Goal: Task Accomplishment & Management: Manage account settings

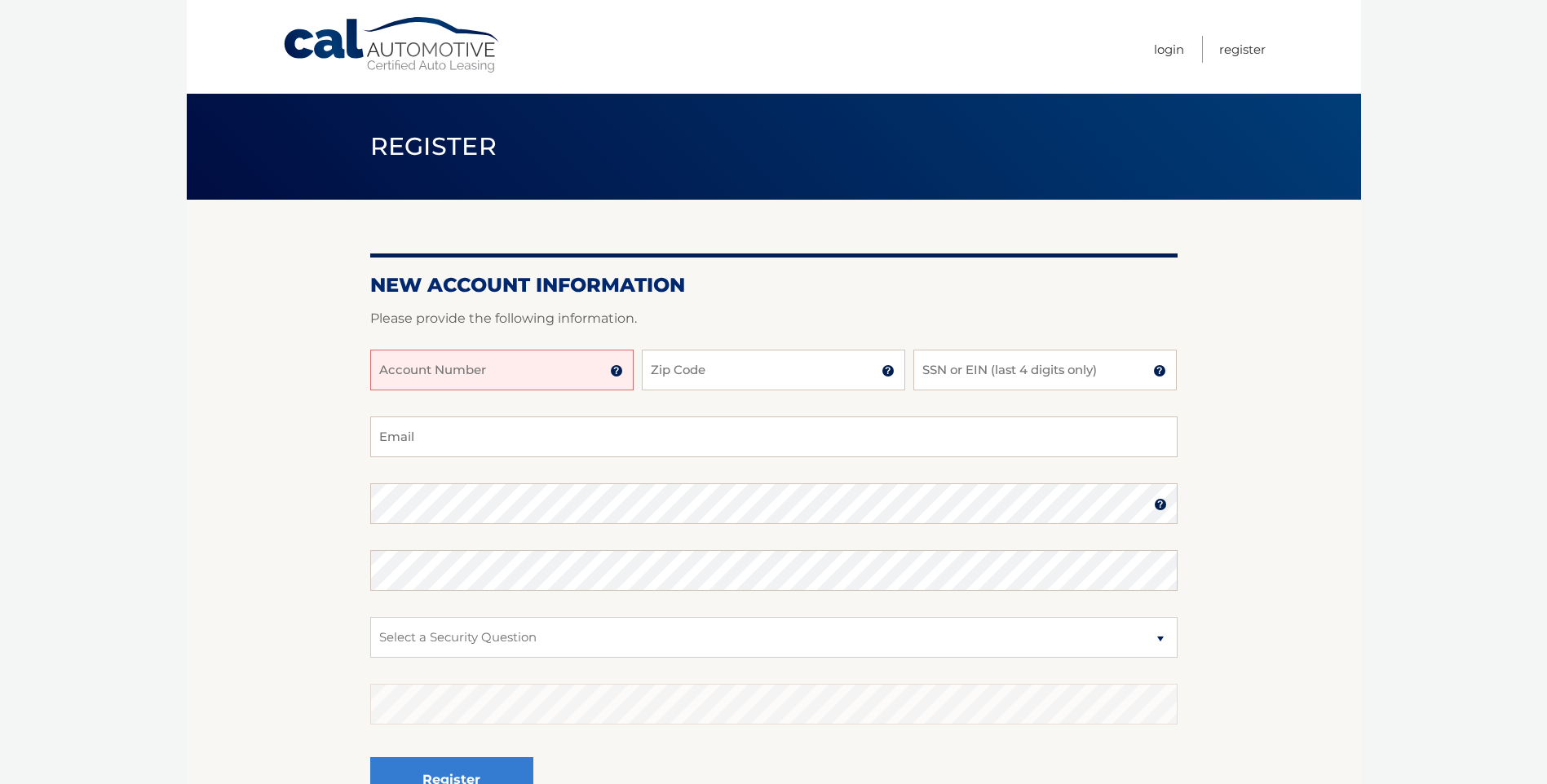
click at [515, 369] on input "Account Number" at bounding box center [502, 369] width 264 height 41
type input "44455982811"
click at [766, 377] on input "Zip Code" at bounding box center [774, 369] width 264 height 41
type input "14526"
click at [993, 375] on input "SSN or EIN (last 4 digits only)" at bounding box center [1046, 369] width 264 height 41
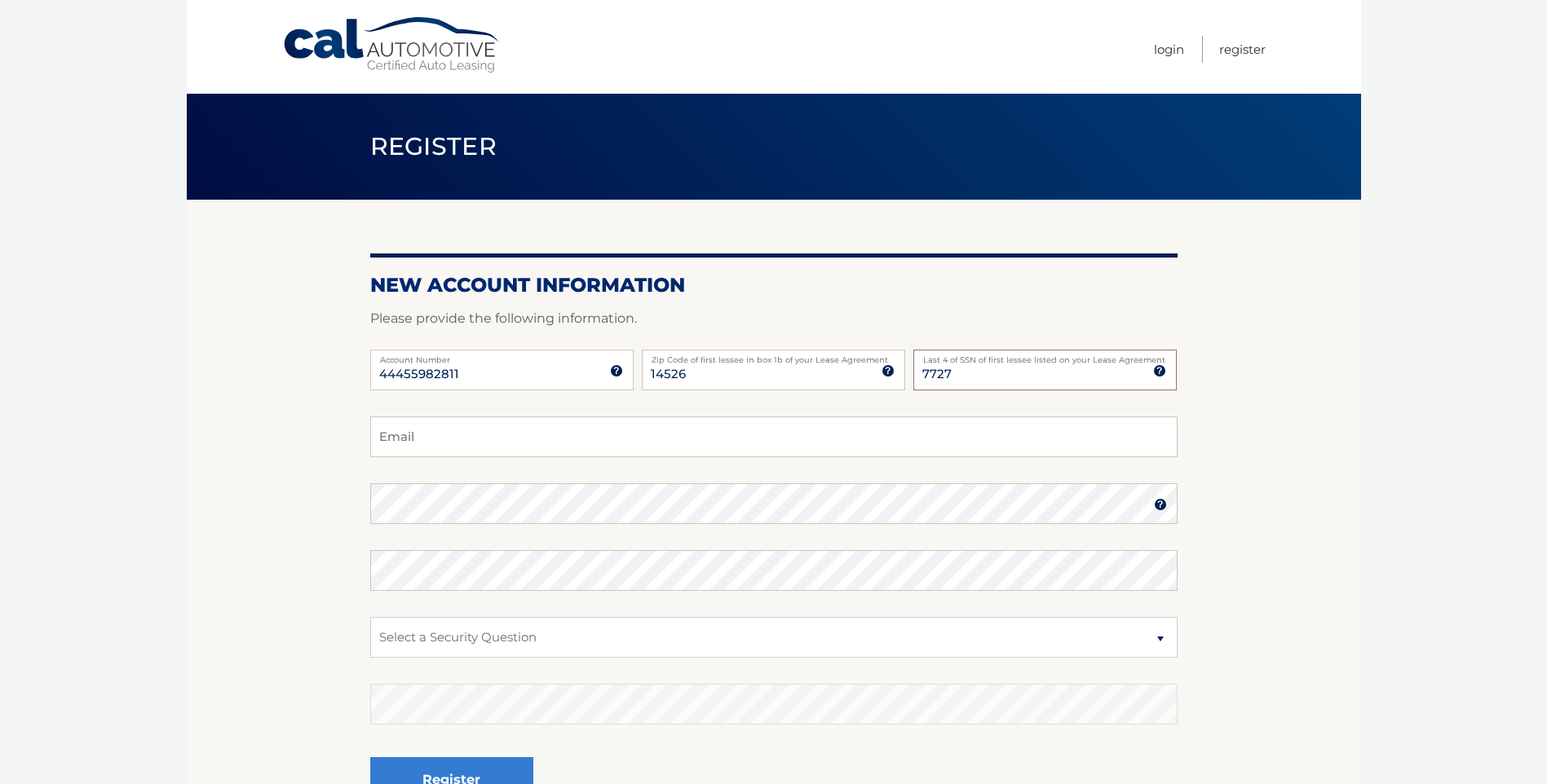
type input "7727"
click at [525, 439] on input "Email" at bounding box center [774, 436] width 807 height 41
type input "nascardnj@gmail.com"
click at [1163, 508] on img at bounding box center [1160, 504] width 13 height 13
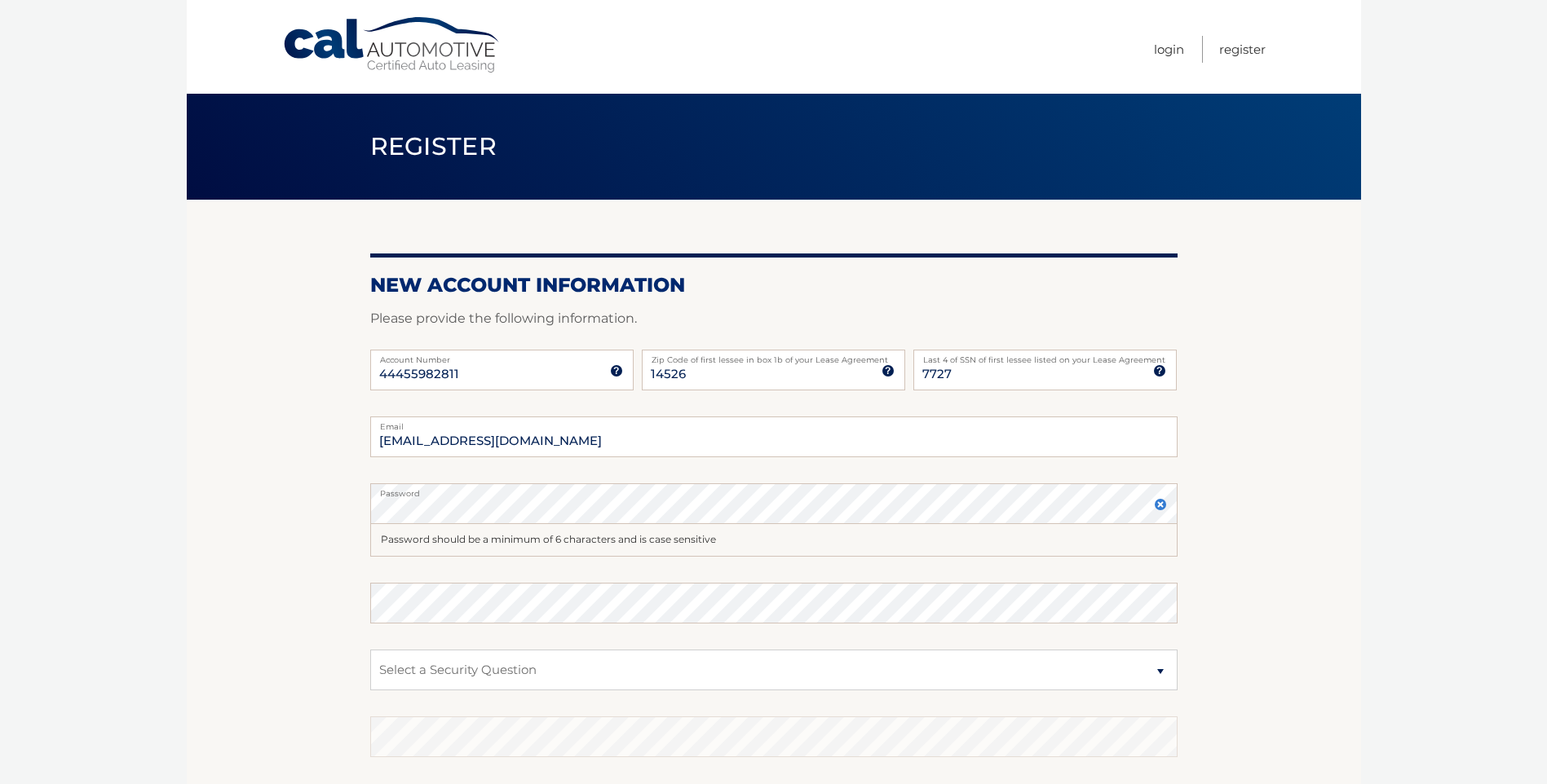
click at [1156, 504] on img at bounding box center [1160, 504] width 13 height 13
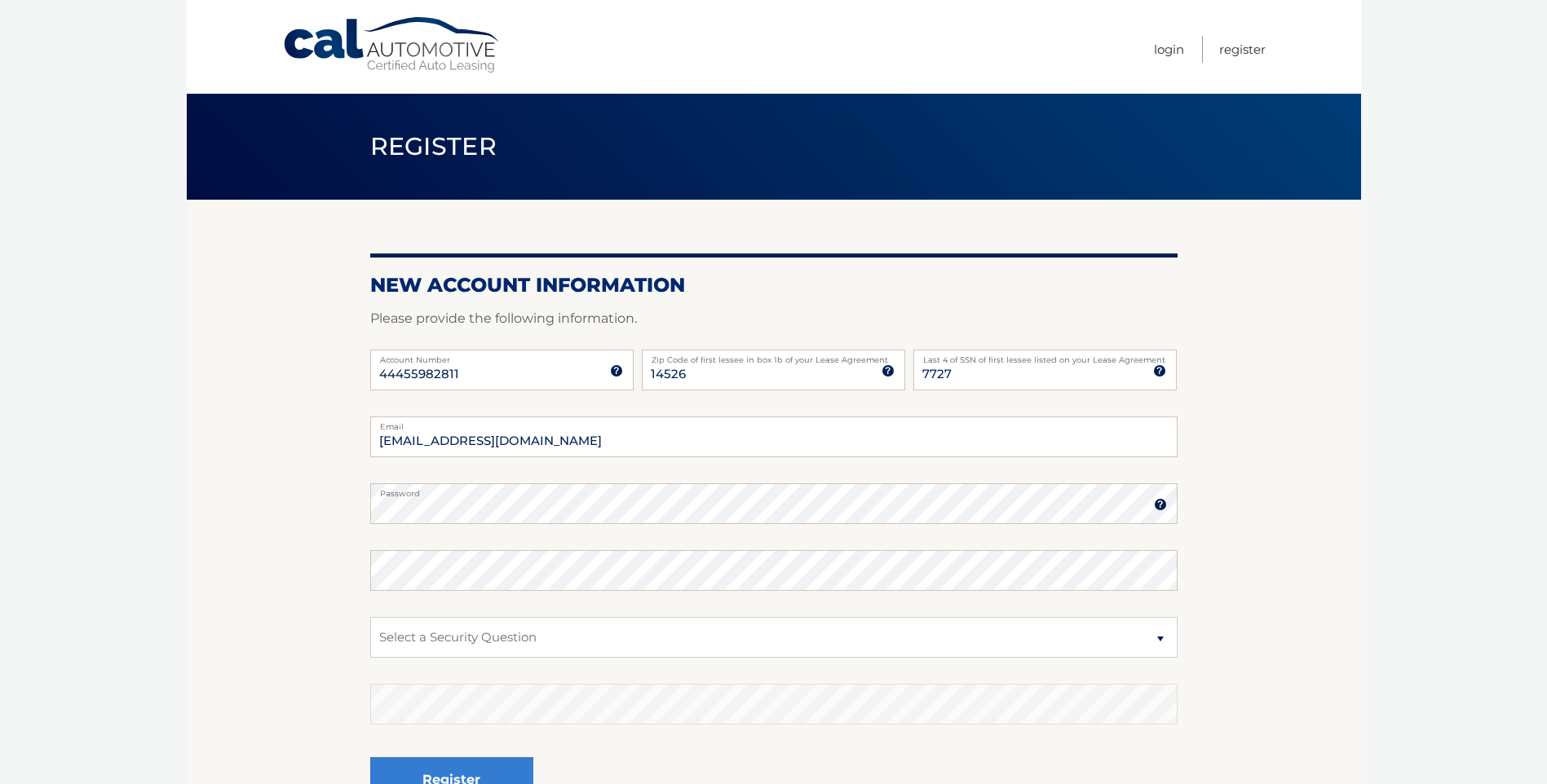
click at [1161, 504] on img at bounding box center [1160, 504] width 13 height 13
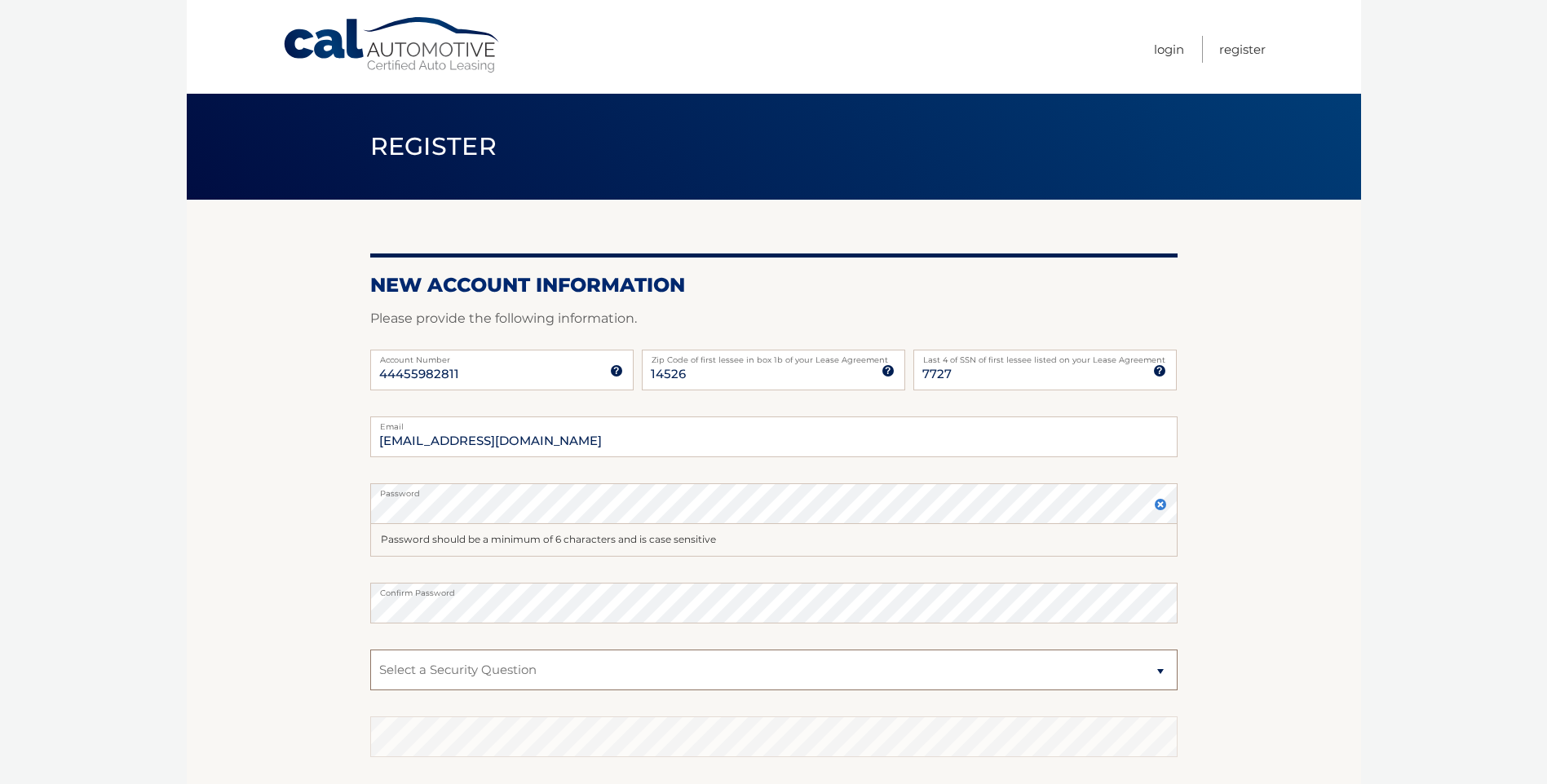
click at [1164, 671] on select "Select a Security Question What was the name of your elementary school? What is…" at bounding box center [774, 670] width 807 height 41
select select "2"
click at [370, 650] on select "Select a Security Question What was the name of your elementary school? What is…" at bounding box center [774, 670] width 807 height 41
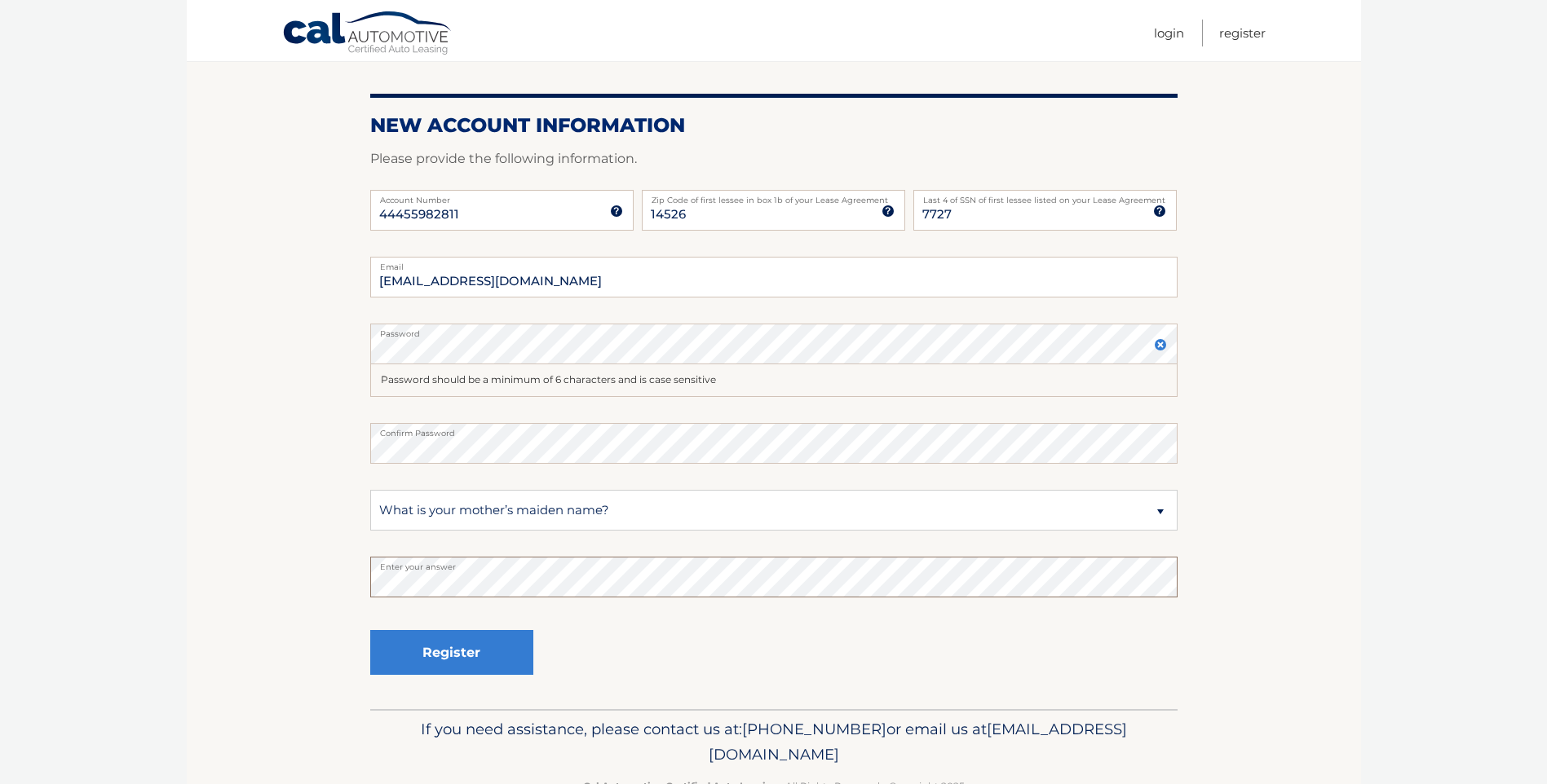
scroll to position [163, 0]
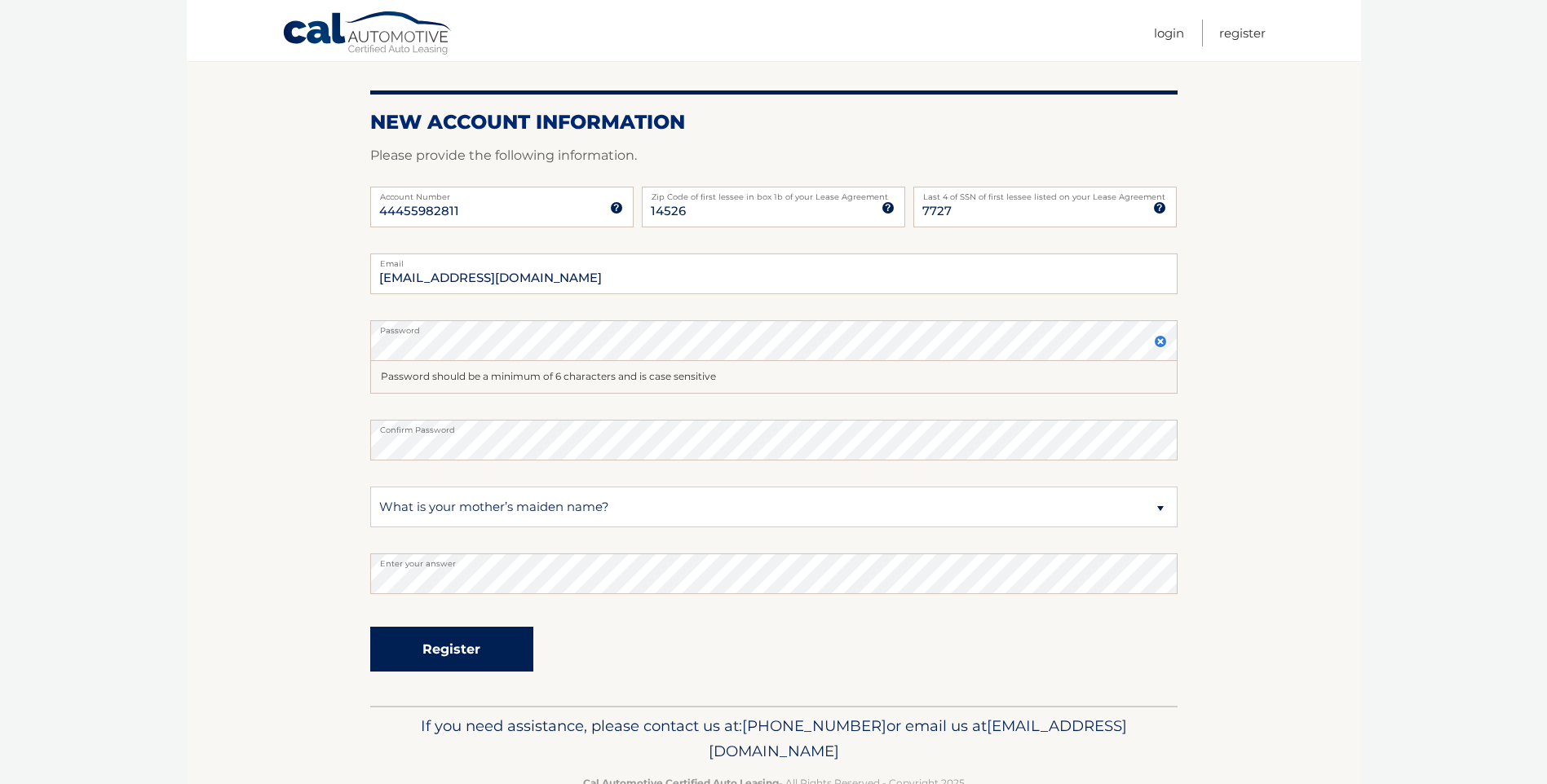
click at [449, 642] on button "Register" at bounding box center [452, 650] width 163 height 45
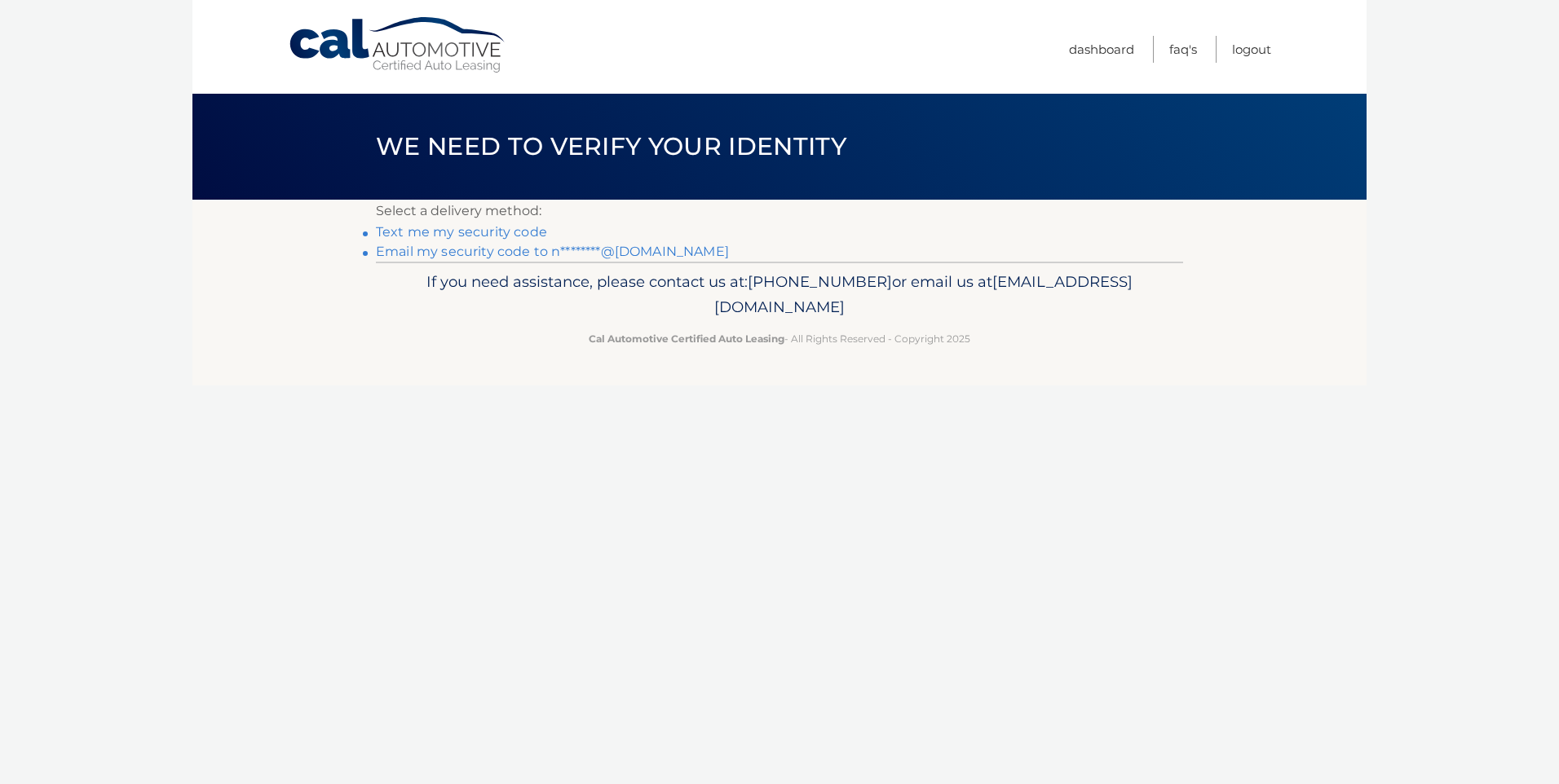
click at [508, 234] on link "Text me my security code" at bounding box center [461, 232] width 171 height 16
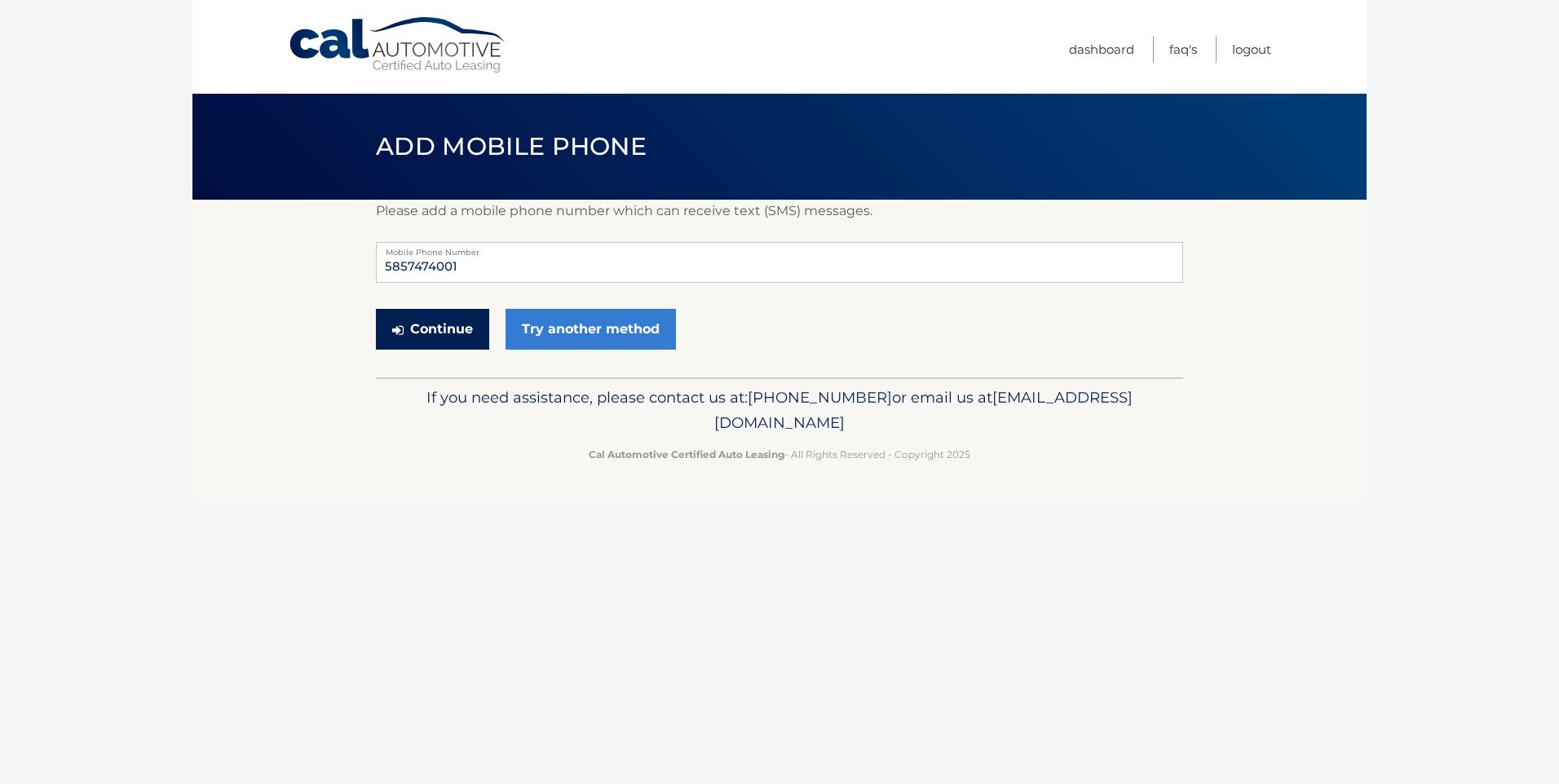
click at [441, 328] on button "Continue" at bounding box center [432, 329] width 114 height 41
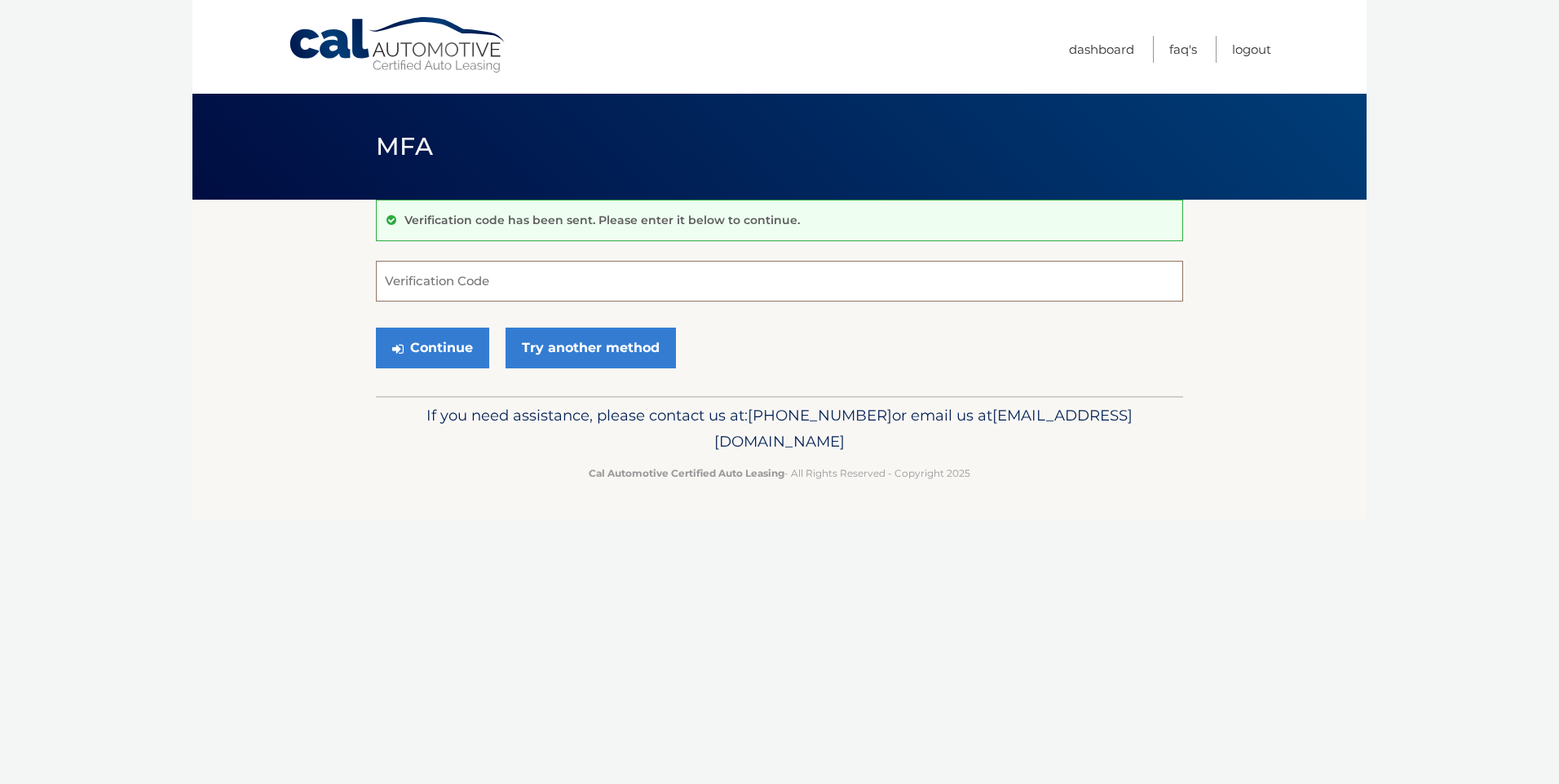
click at [416, 277] on input "Verification Code" at bounding box center [779, 281] width 807 height 41
type input "805975"
click at [451, 347] on button "Continue" at bounding box center [432, 348] width 114 height 41
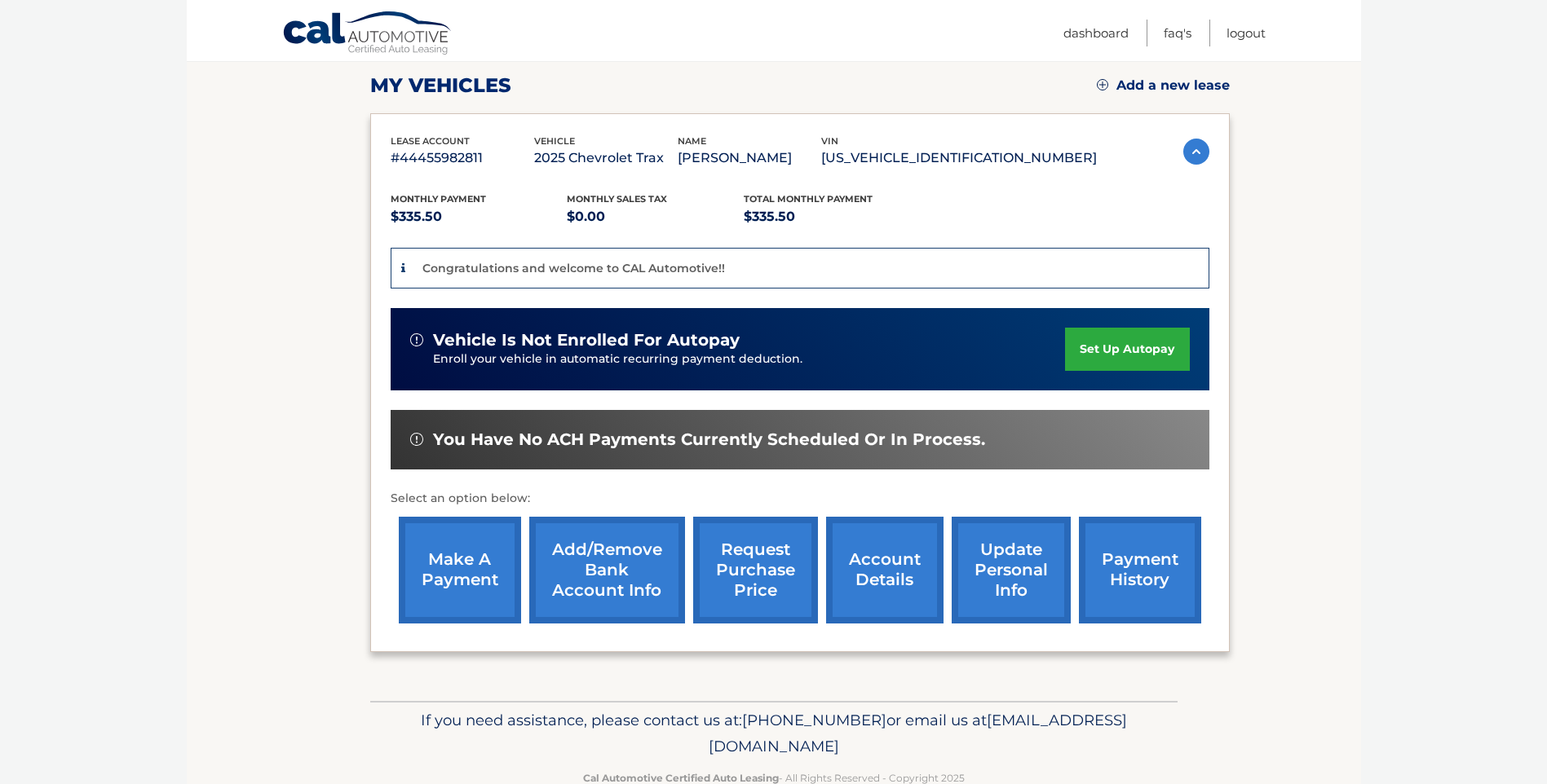
scroll to position [183, 0]
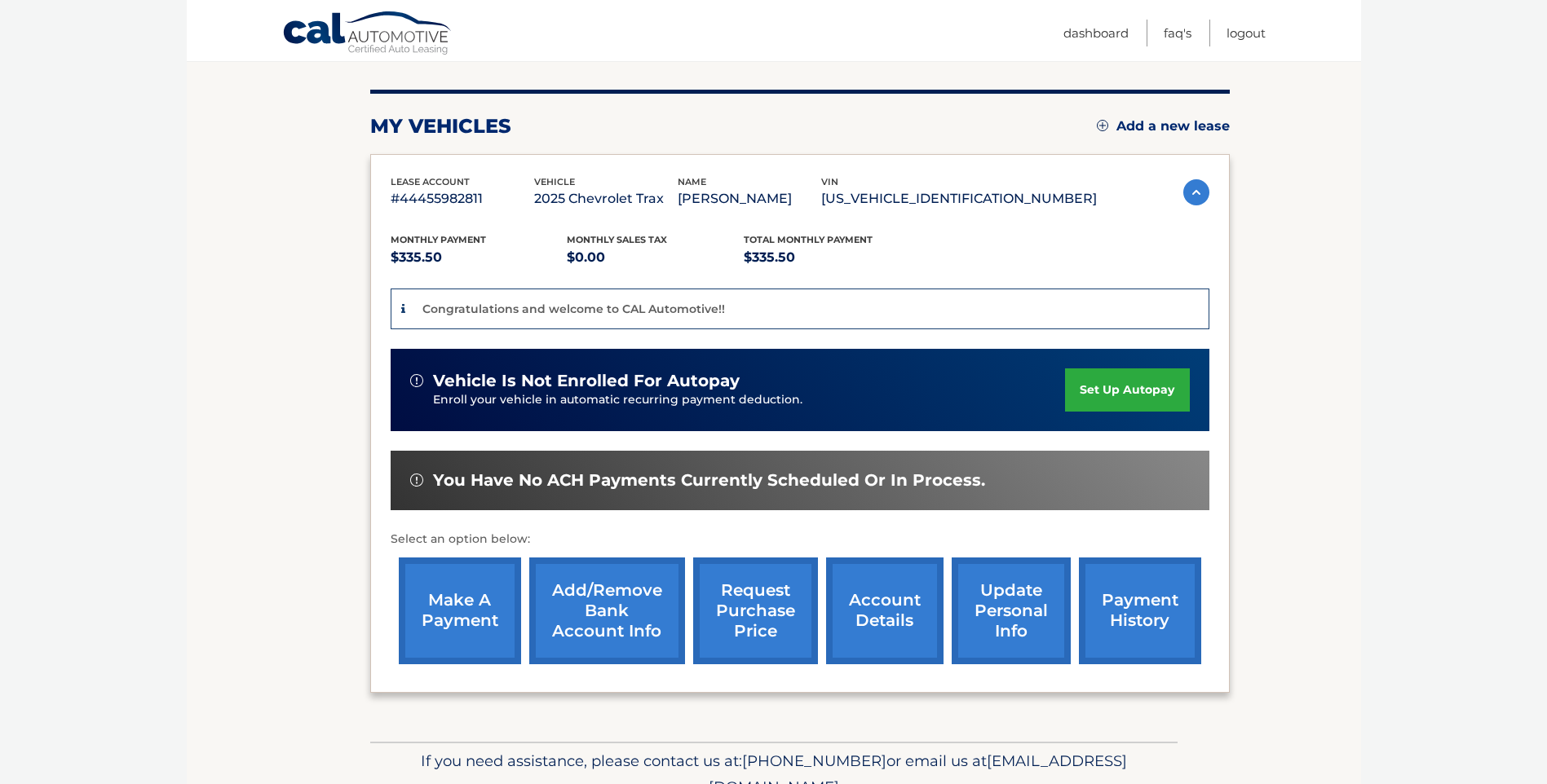
click at [1118, 388] on link "set up autopay" at bounding box center [1126, 390] width 124 height 43
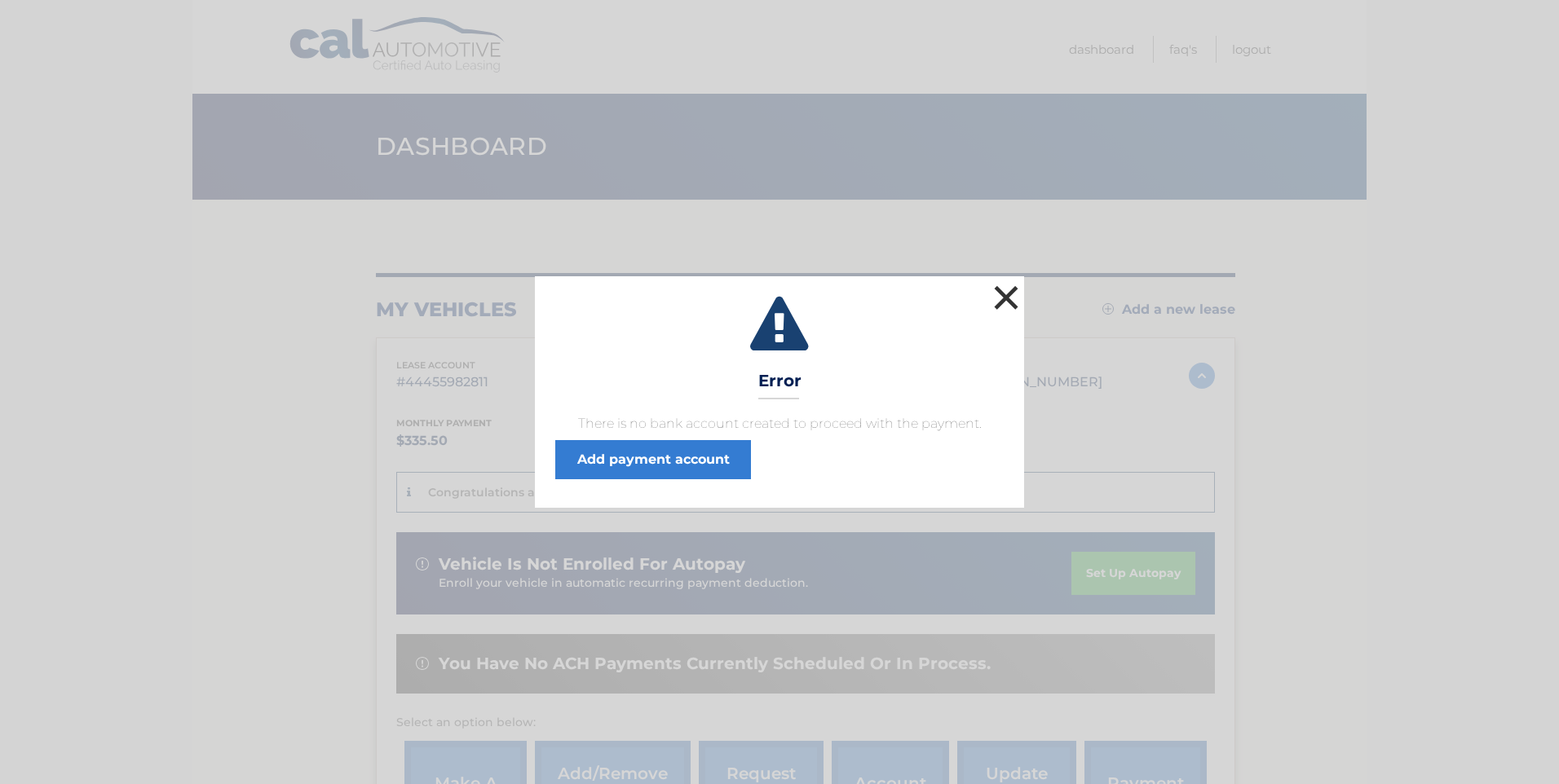
click at [1010, 297] on button "×" at bounding box center [1006, 297] width 33 height 33
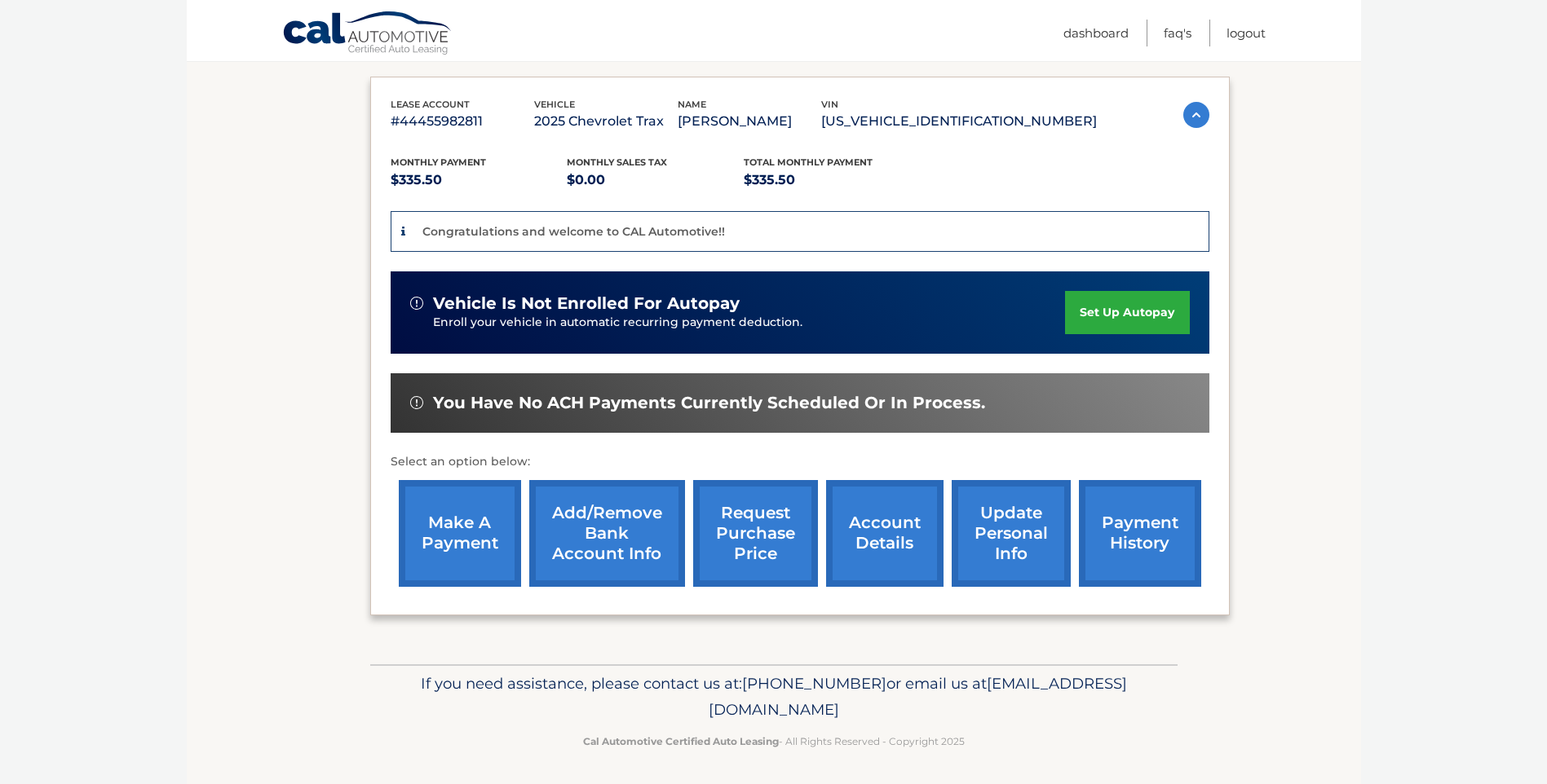
scroll to position [265, 0]
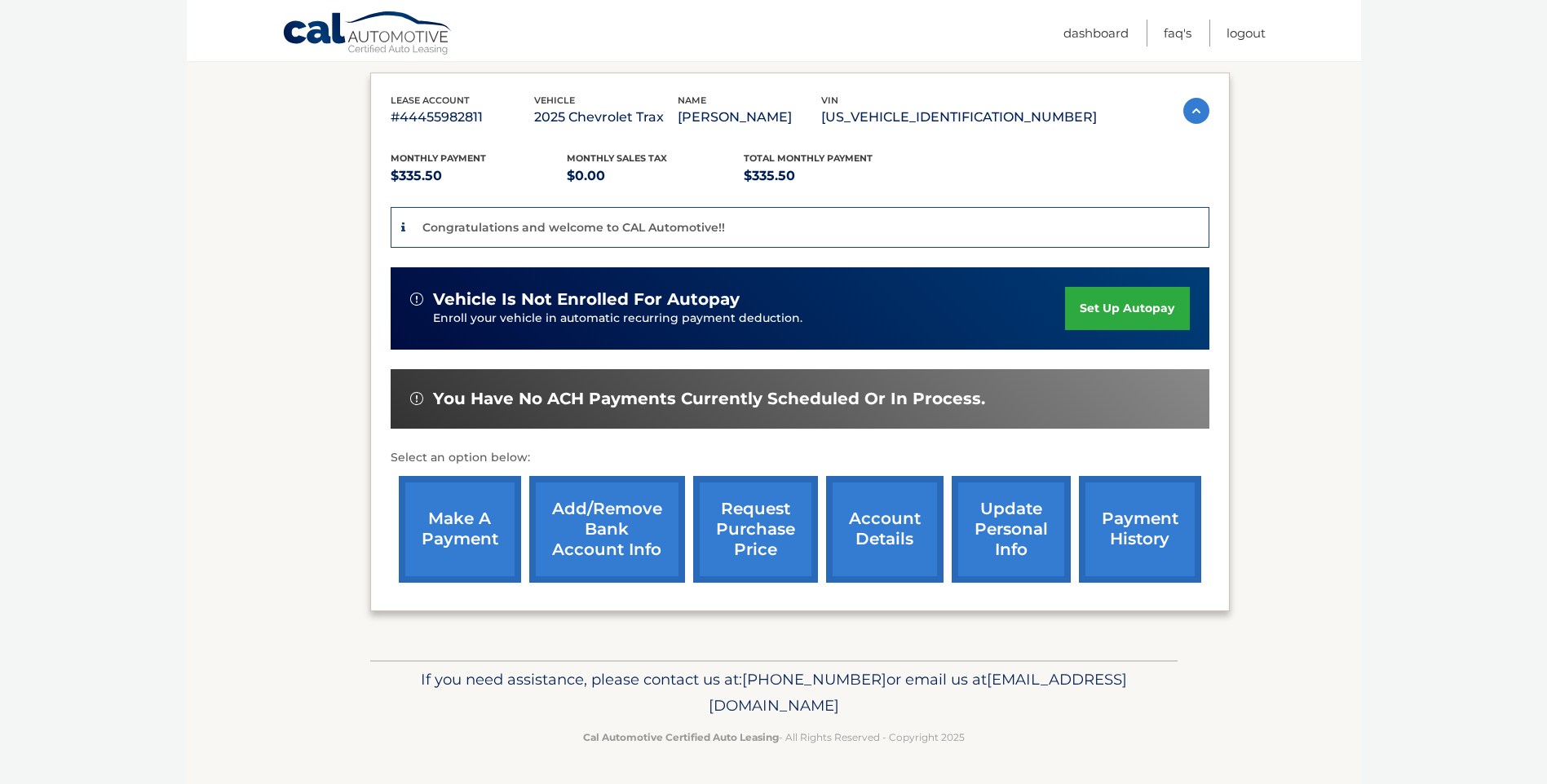
click at [613, 531] on link "Add/Remove bank account info" at bounding box center [607, 529] width 156 height 107
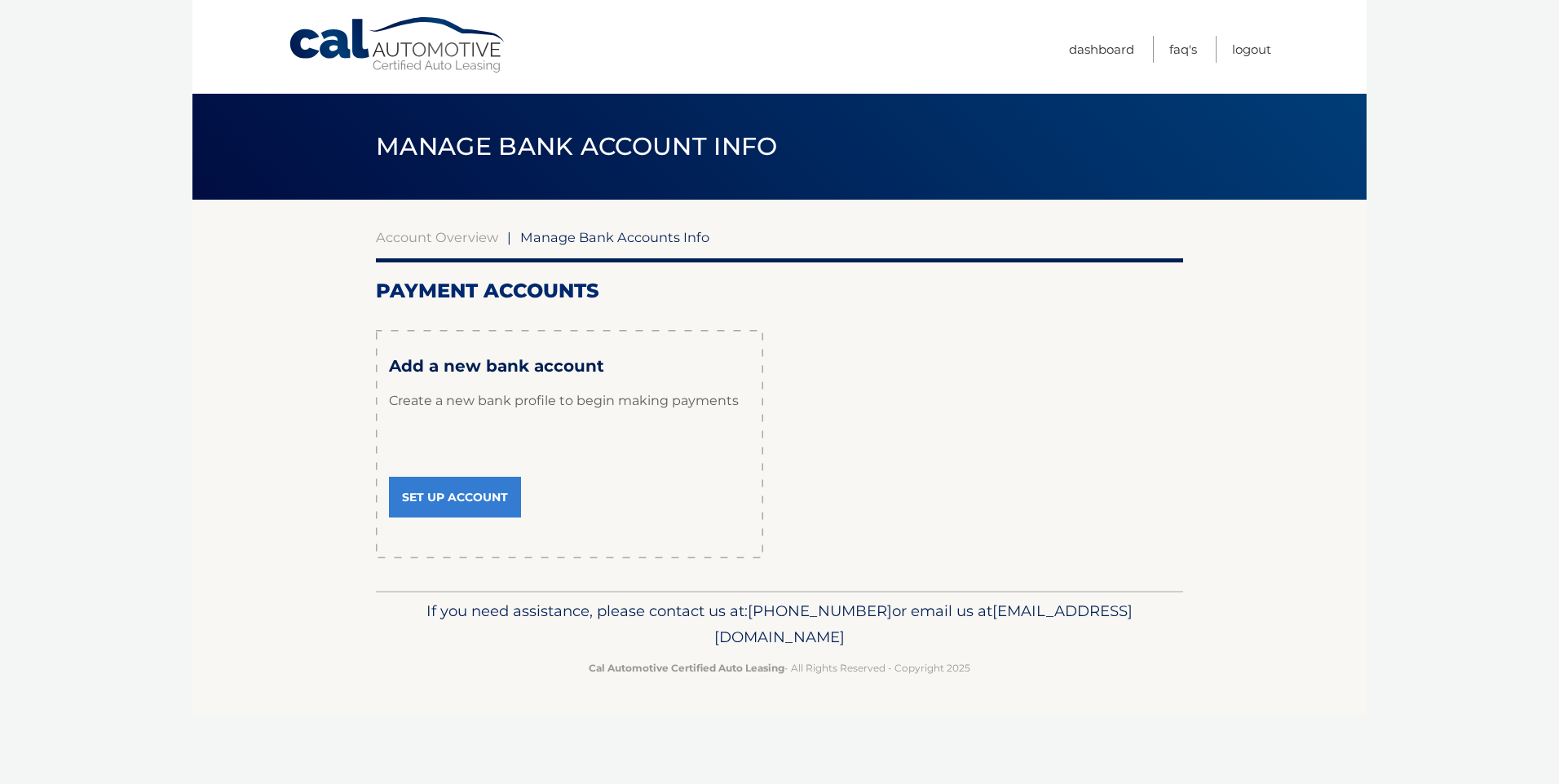
click at [488, 496] on link "Set Up Account" at bounding box center [455, 497] width 132 height 41
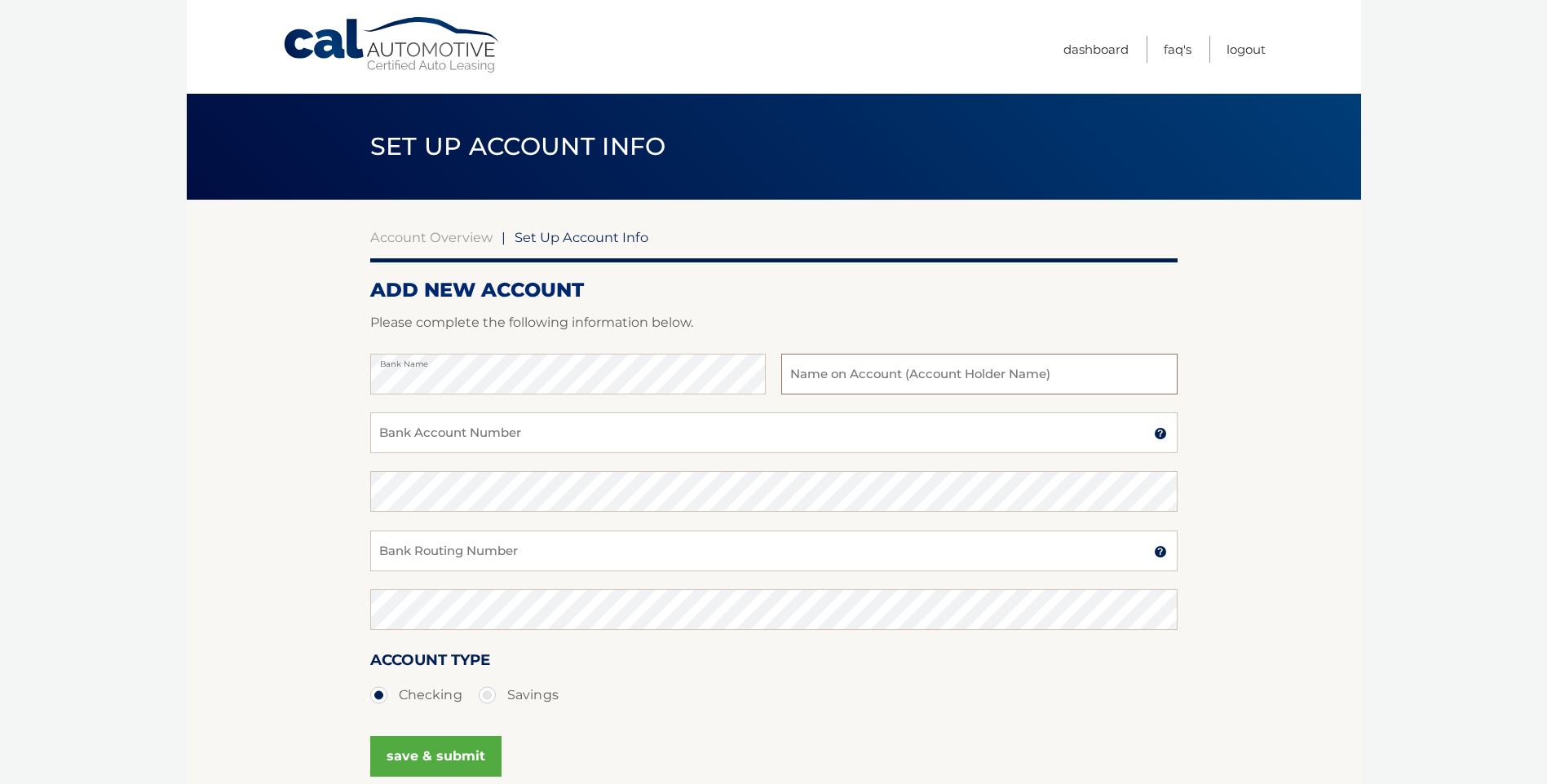
click at [947, 376] on input "text" at bounding box center [979, 374] width 396 height 41
type input "[PERSON_NAME]"
click at [479, 430] on input "Bank Account Number" at bounding box center [774, 433] width 807 height 41
type input "7100128115"
click at [498, 556] on input "Bank Routing Number" at bounding box center [774, 551] width 807 height 41
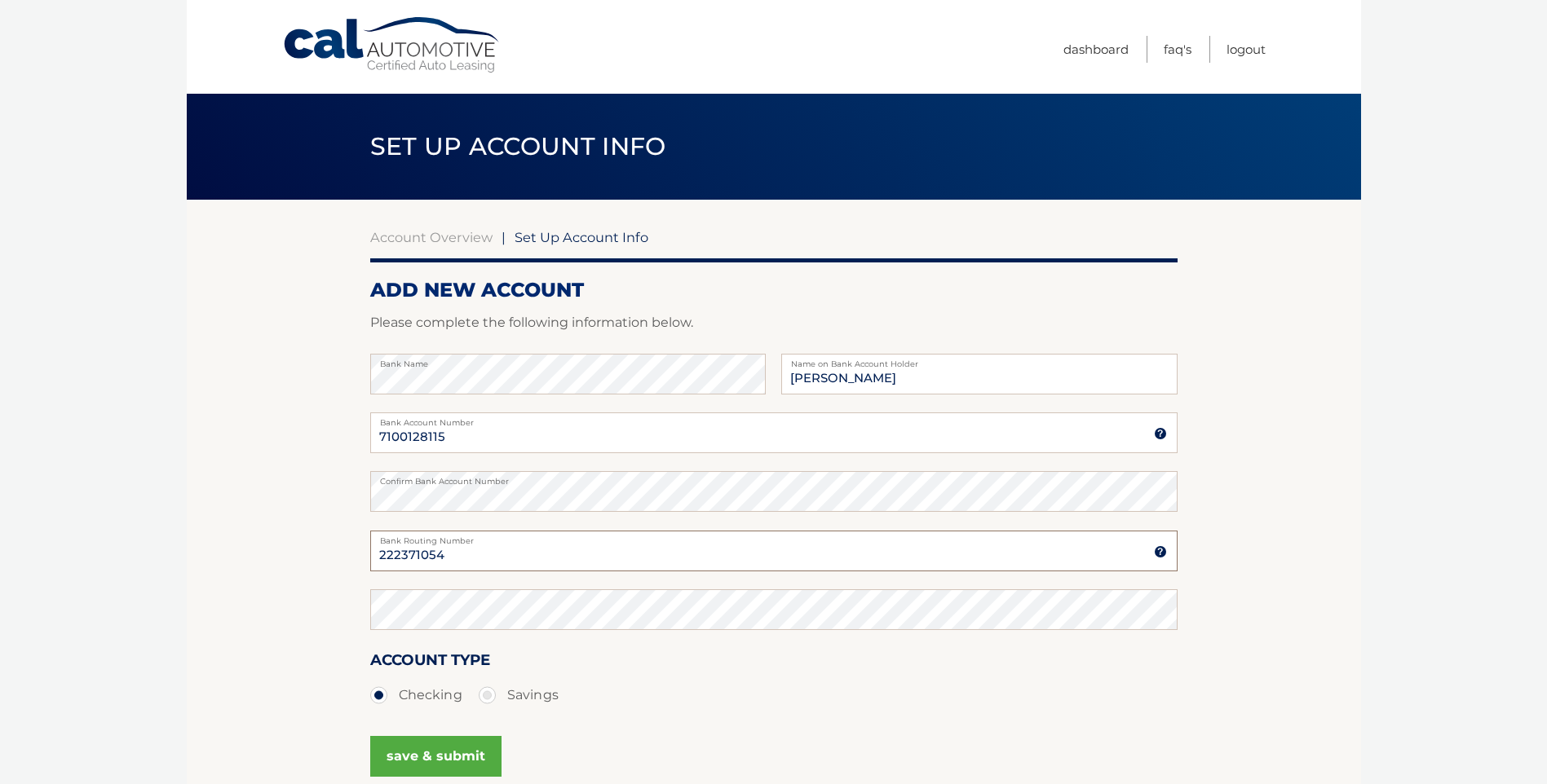
type input "222371054"
click at [423, 751] on button "save & submit" at bounding box center [436, 756] width 131 height 41
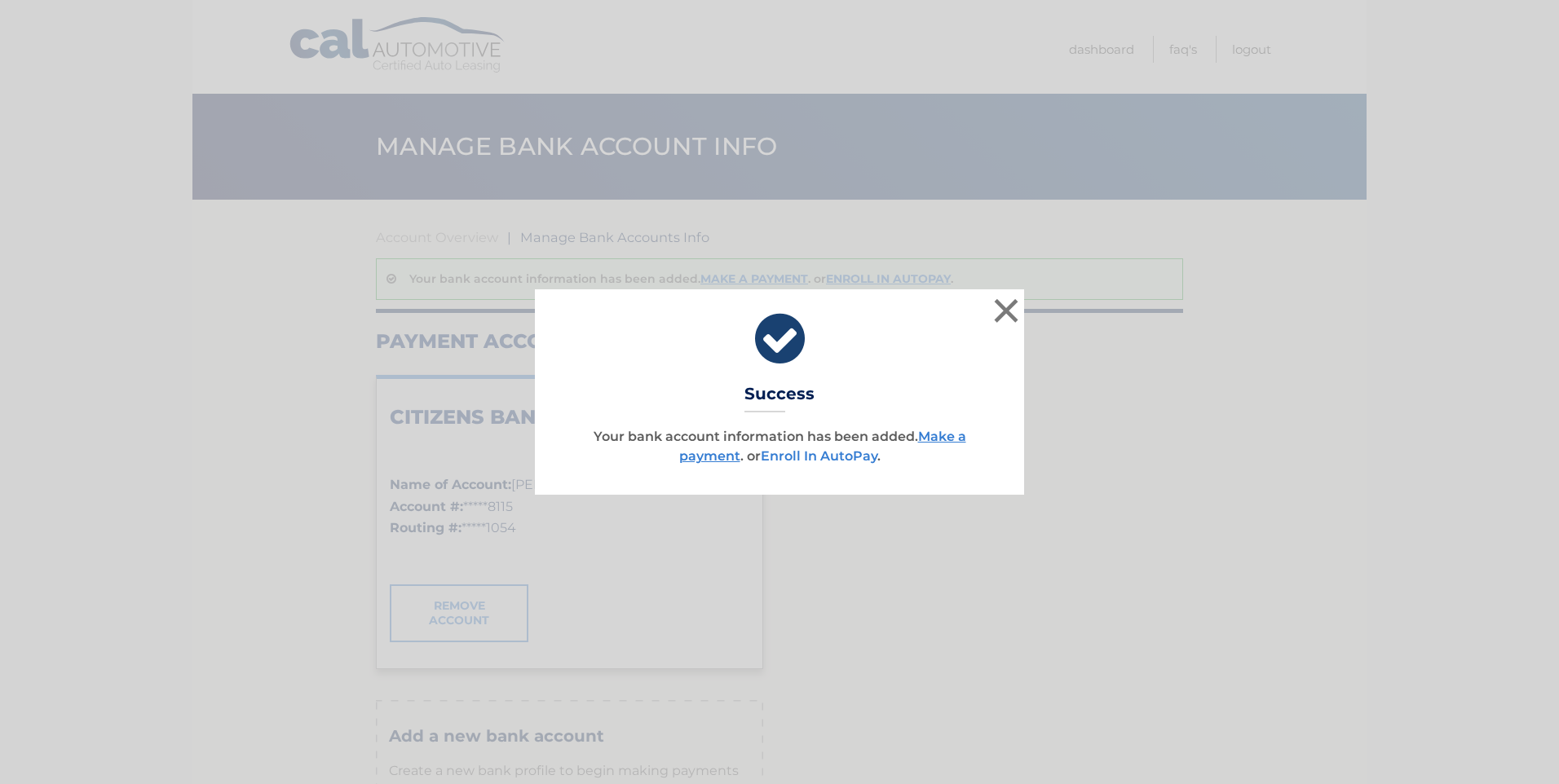
click at [834, 454] on link "Enroll In AutoPay" at bounding box center [819, 456] width 116 height 16
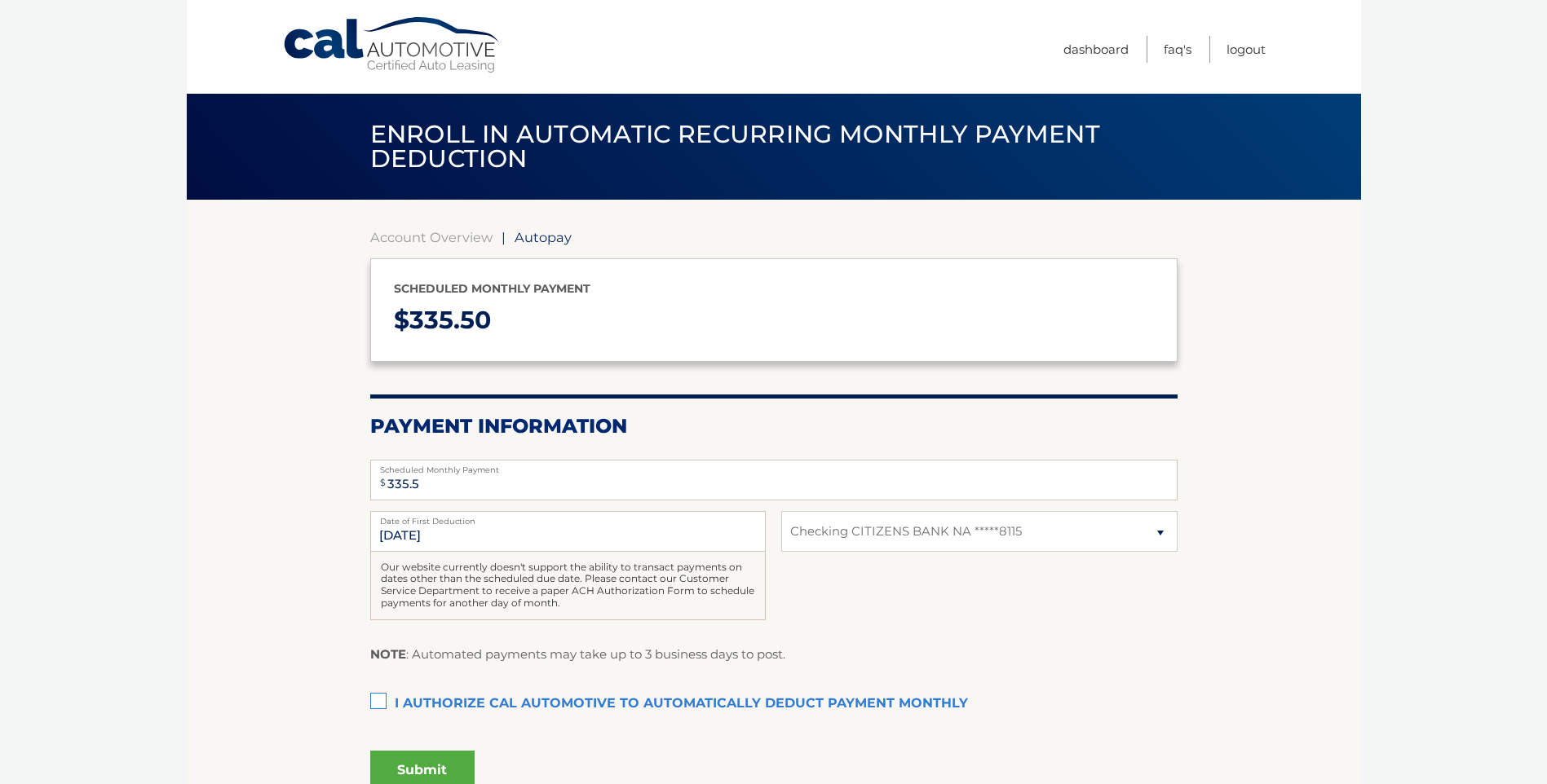
select select "NGM5ODJhNjctNzAzOS00ZTA0LTkyNWUtMGQ0ZjQwOTY4N2Qw"
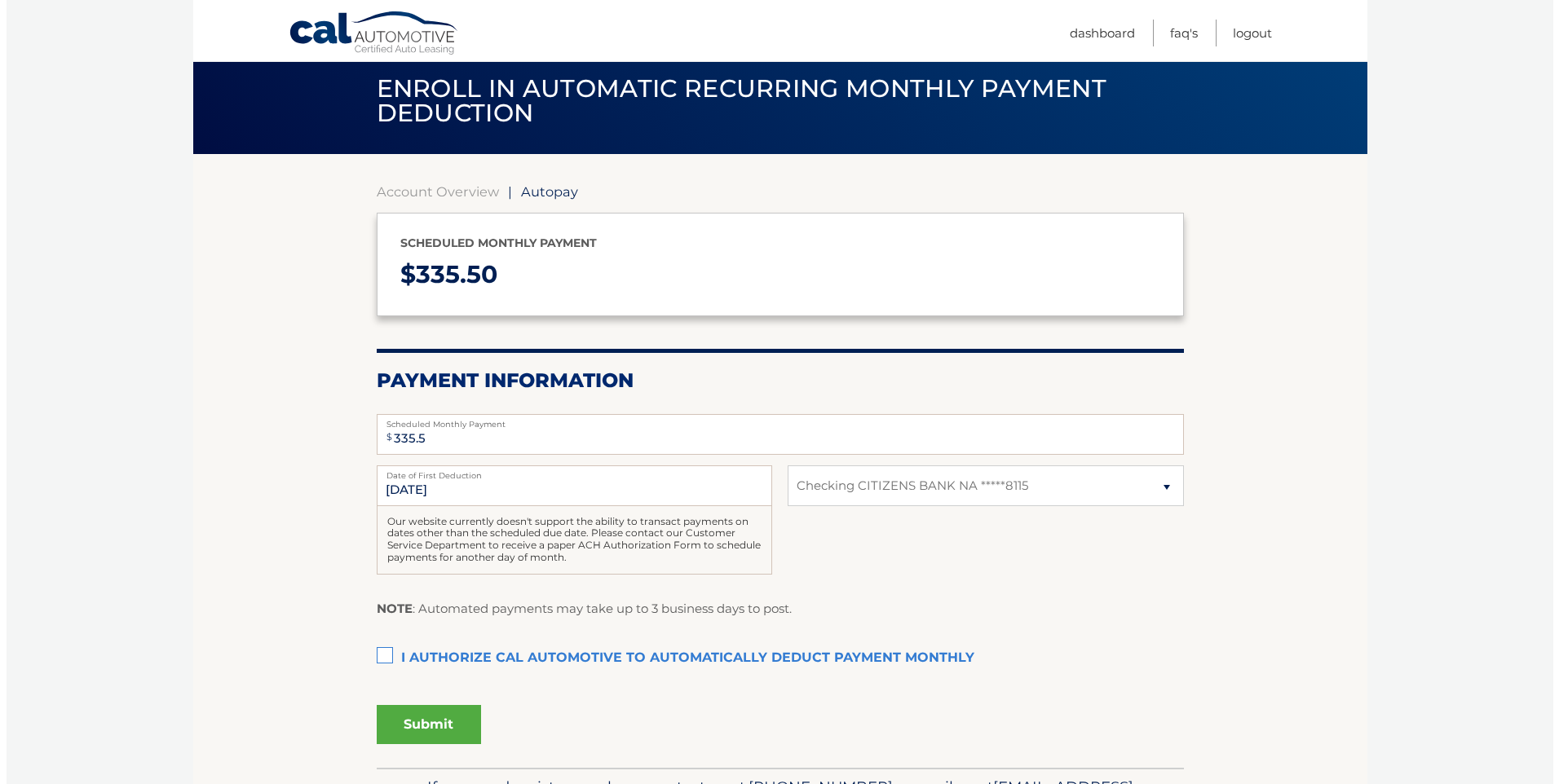
scroll to position [82, 0]
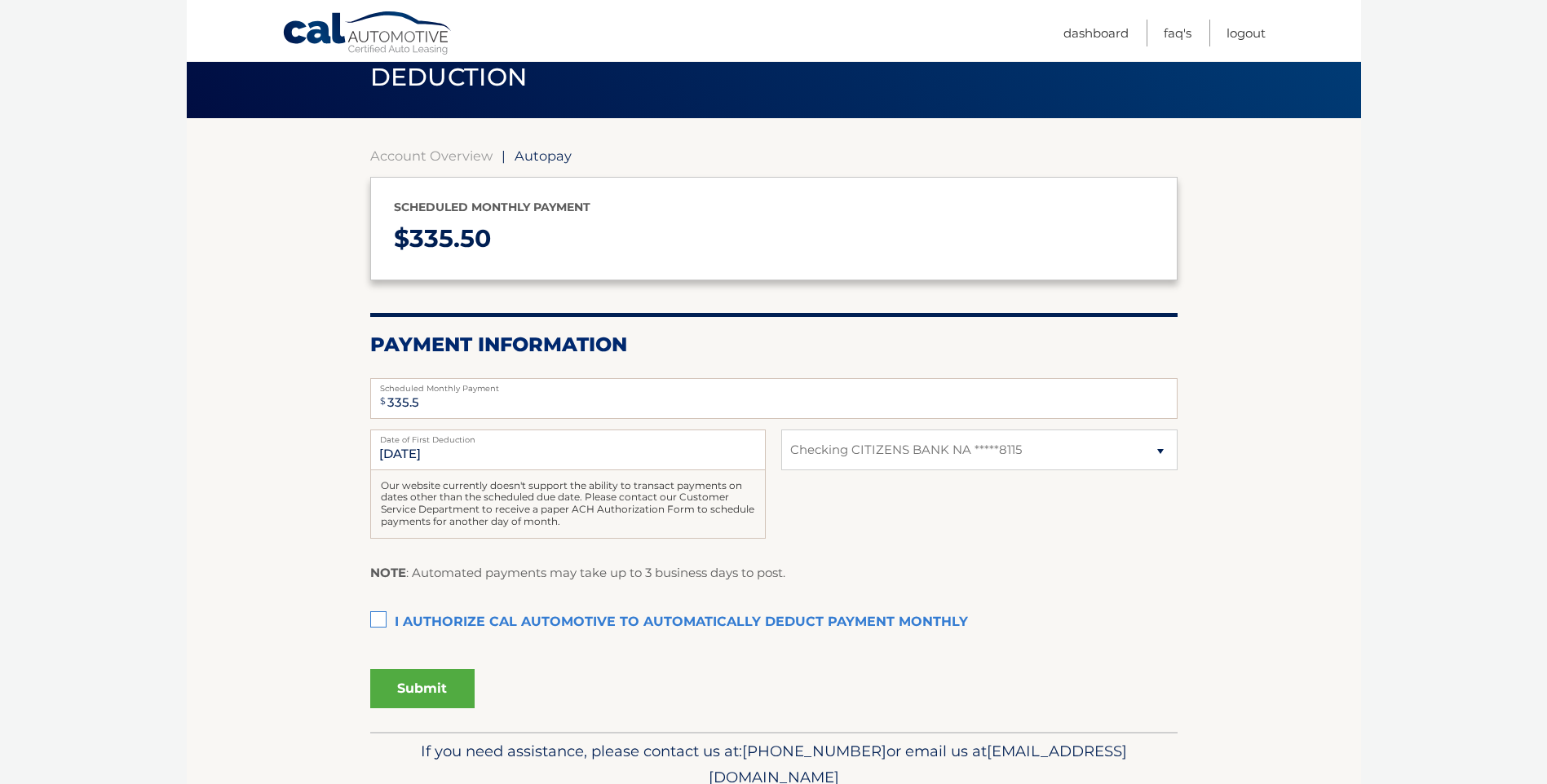
click at [382, 618] on label "I authorize cal automotive to automatically deduct payment monthly This checkbo…" at bounding box center [774, 623] width 807 height 33
click at [0, 0] on input "I authorize cal automotive to automatically deduct payment monthly This checkbo…" at bounding box center [0, 0] width 0 height 0
click at [439, 684] on button "Submit" at bounding box center [423, 689] width 104 height 39
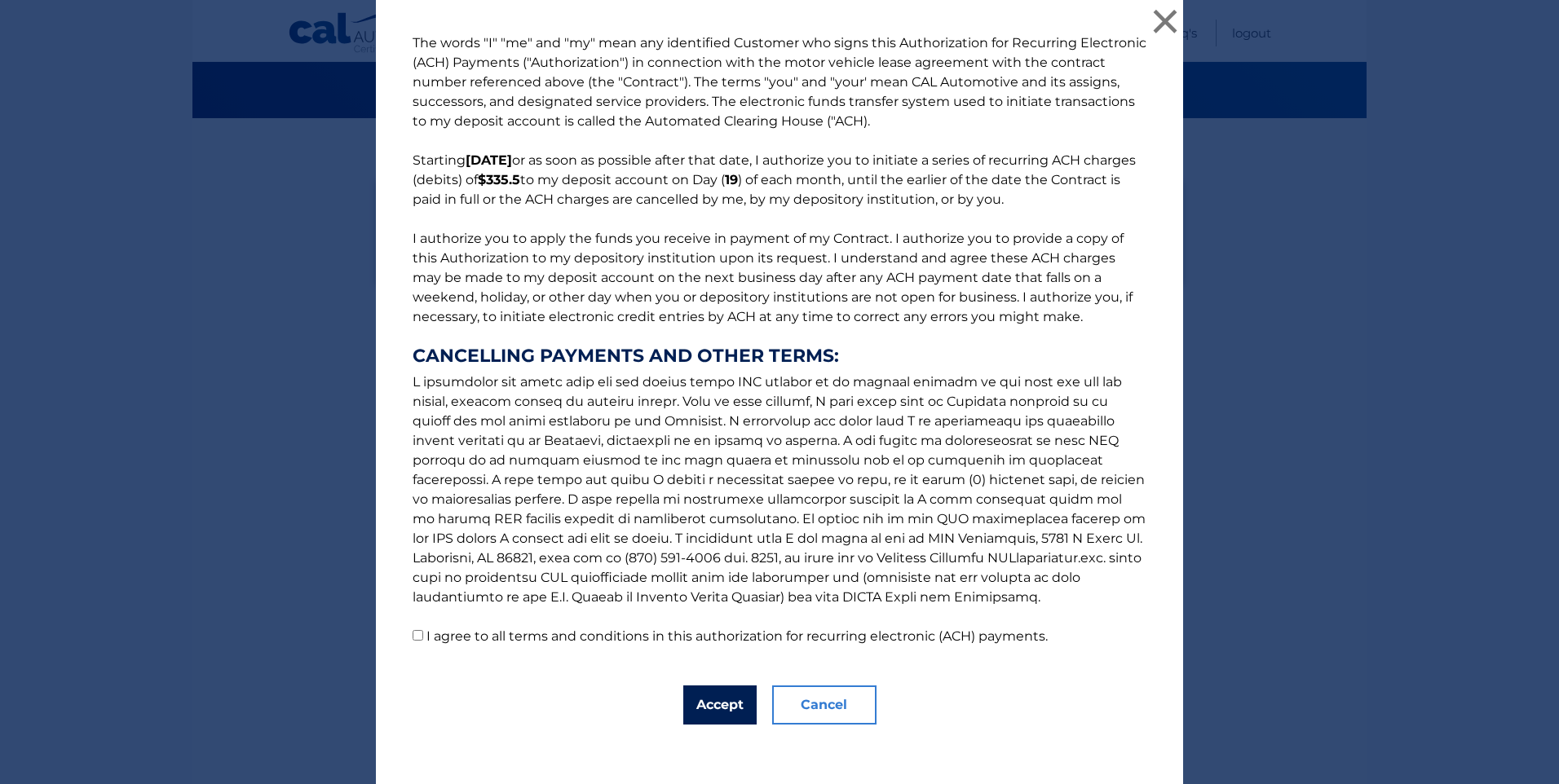
click at [722, 703] on button "Accept" at bounding box center [720, 704] width 74 height 39
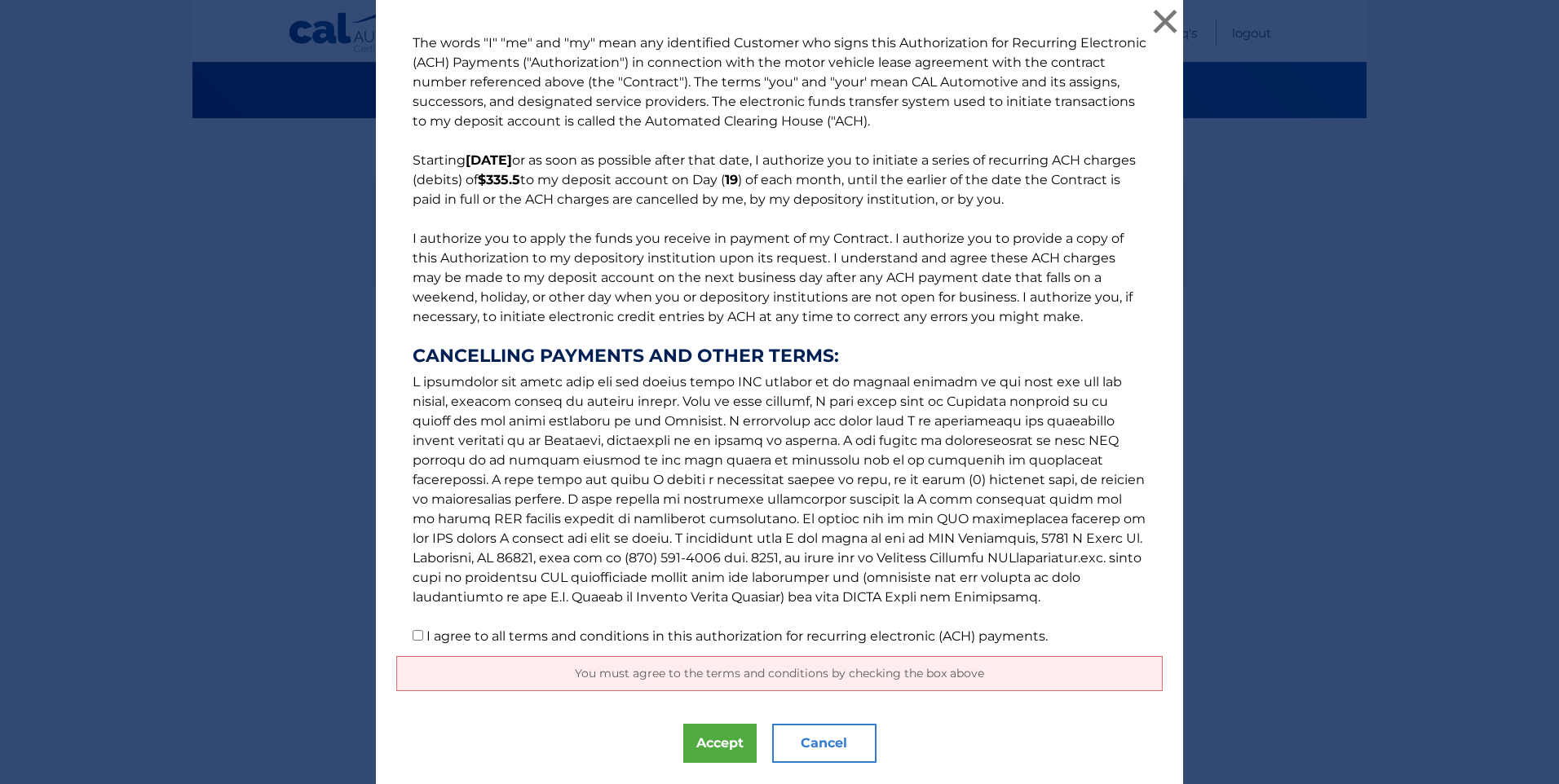
click at [413, 637] on input "I agree to all terms and conditions in this authorization for recurring electro…" at bounding box center [418, 636] width 10 height 10
checkbox input "true"
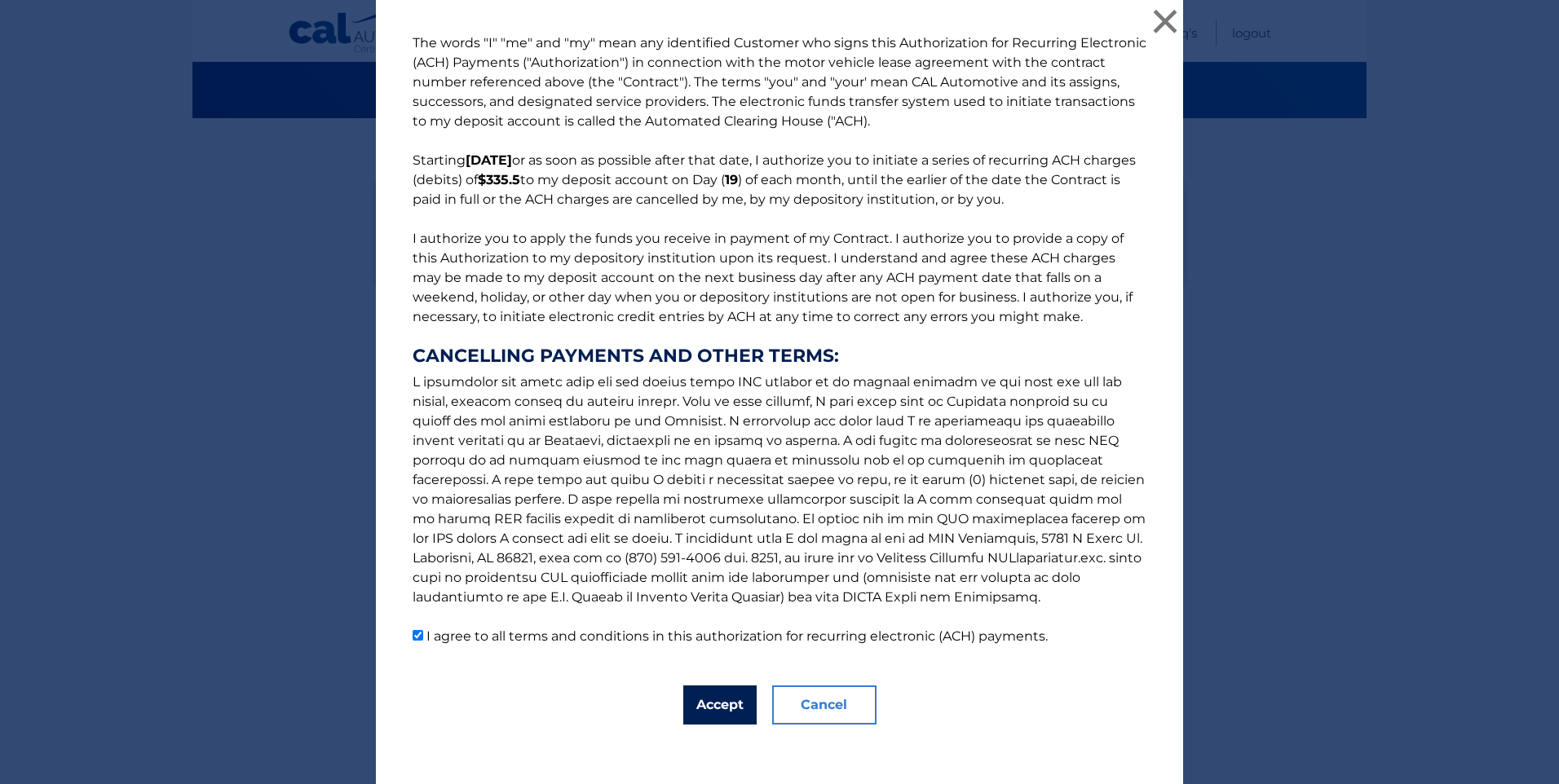
click at [728, 704] on button "Accept" at bounding box center [720, 704] width 74 height 39
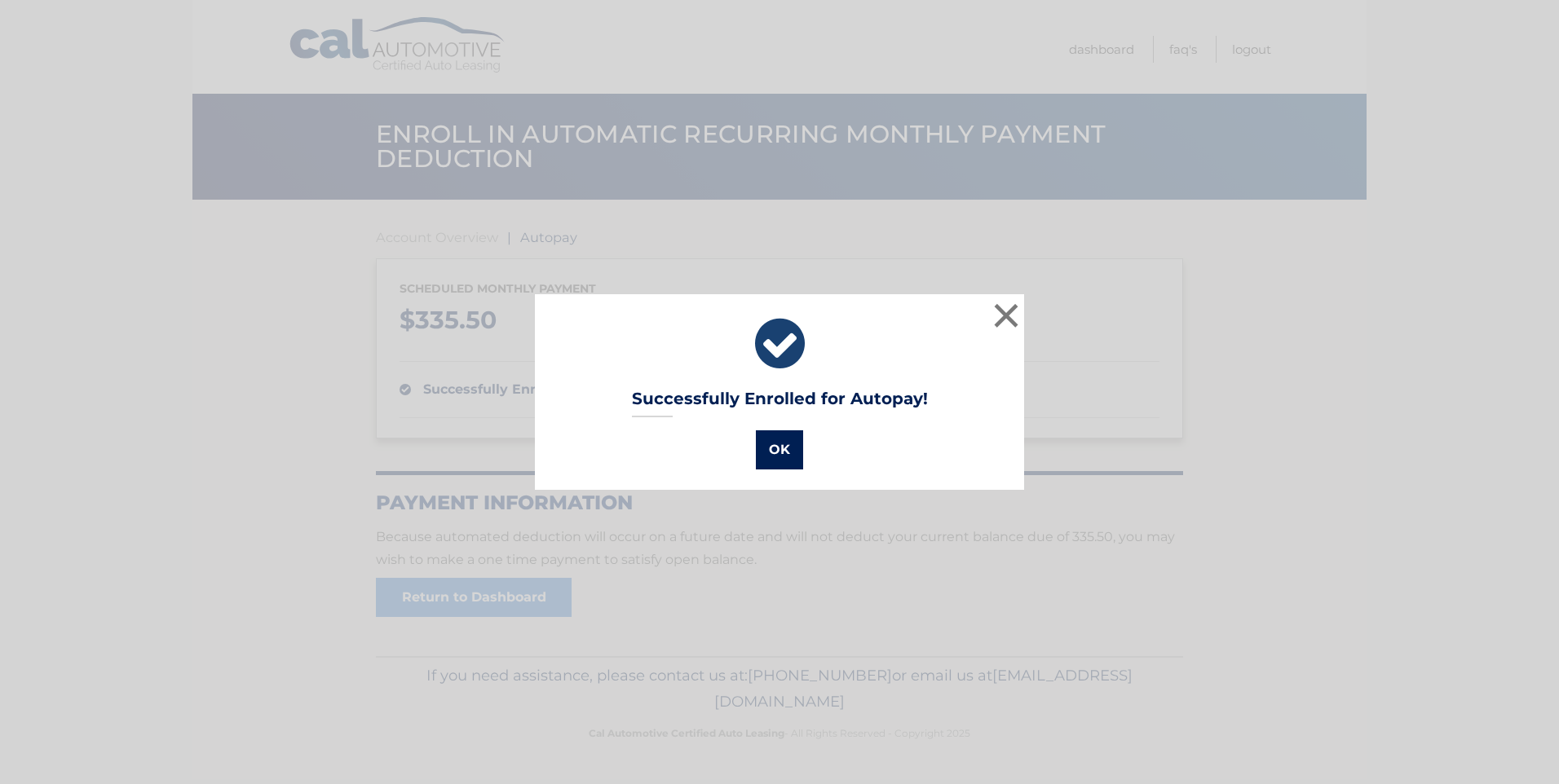
click at [775, 452] on button "OK" at bounding box center [779, 449] width 48 height 39
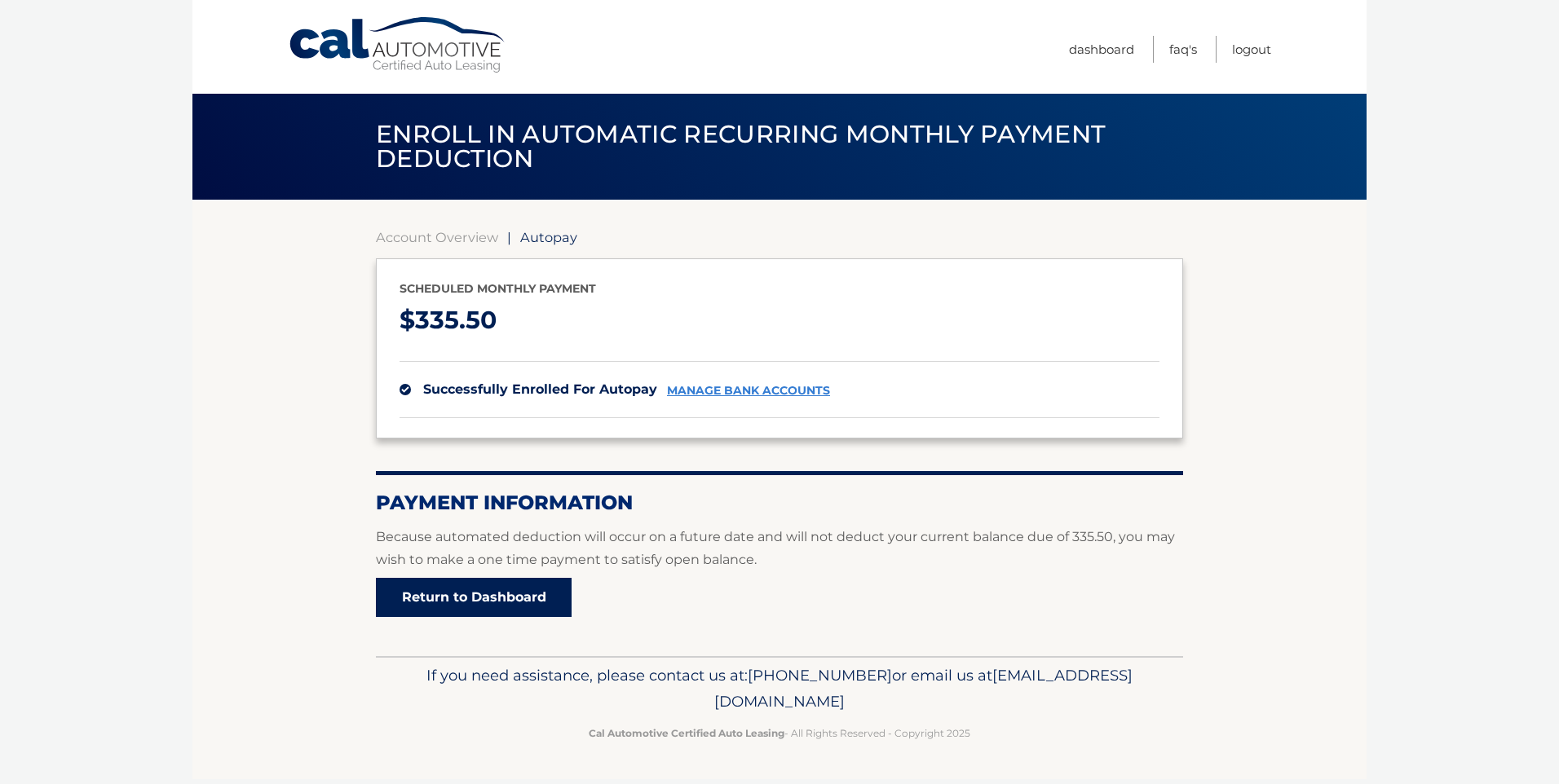
click at [459, 596] on link "Return to Dashboard" at bounding box center [474, 597] width 196 height 39
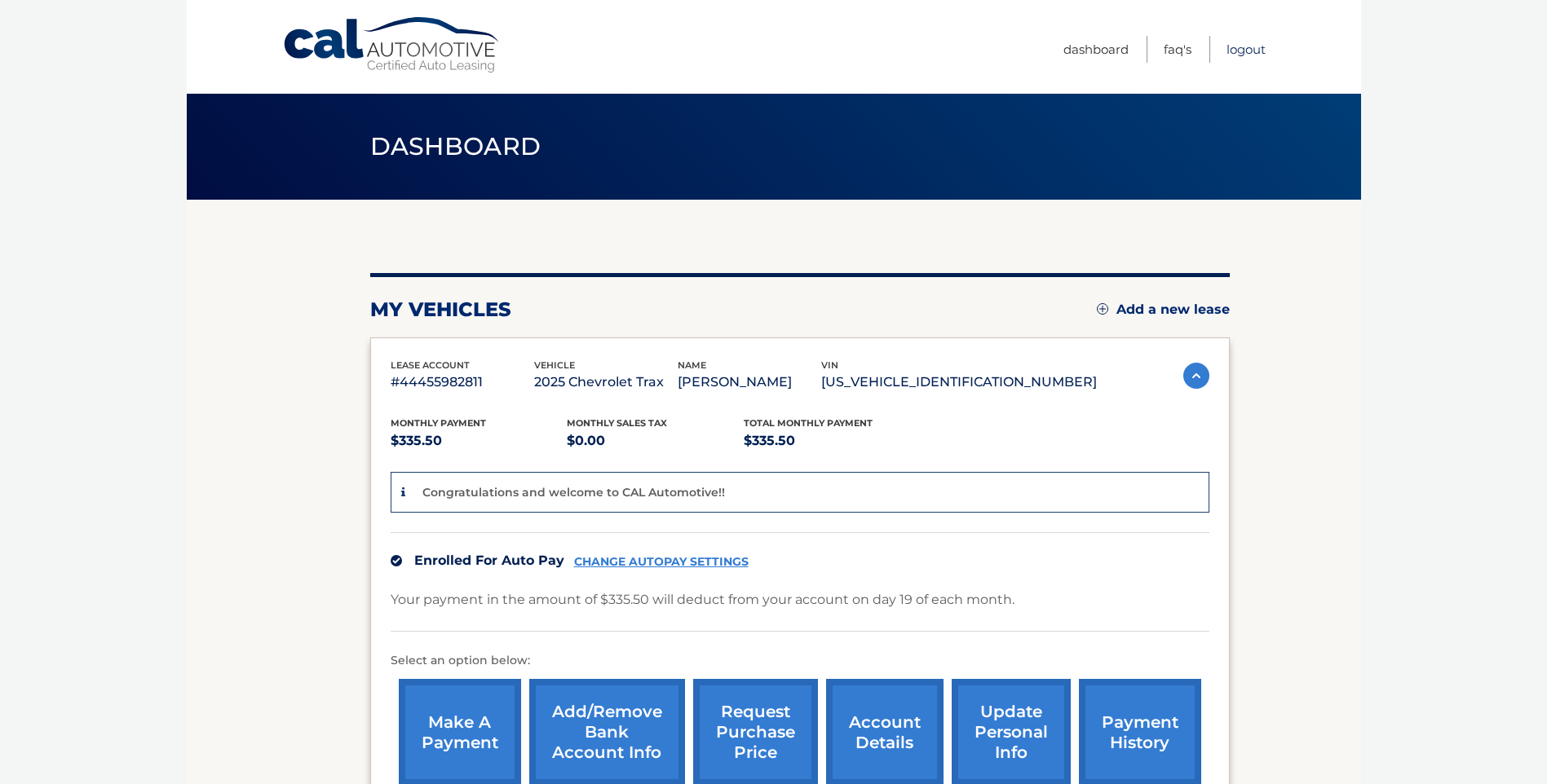
click at [1246, 50] on link "Logout" at bounding box center [1246, 49] width 39 height 27
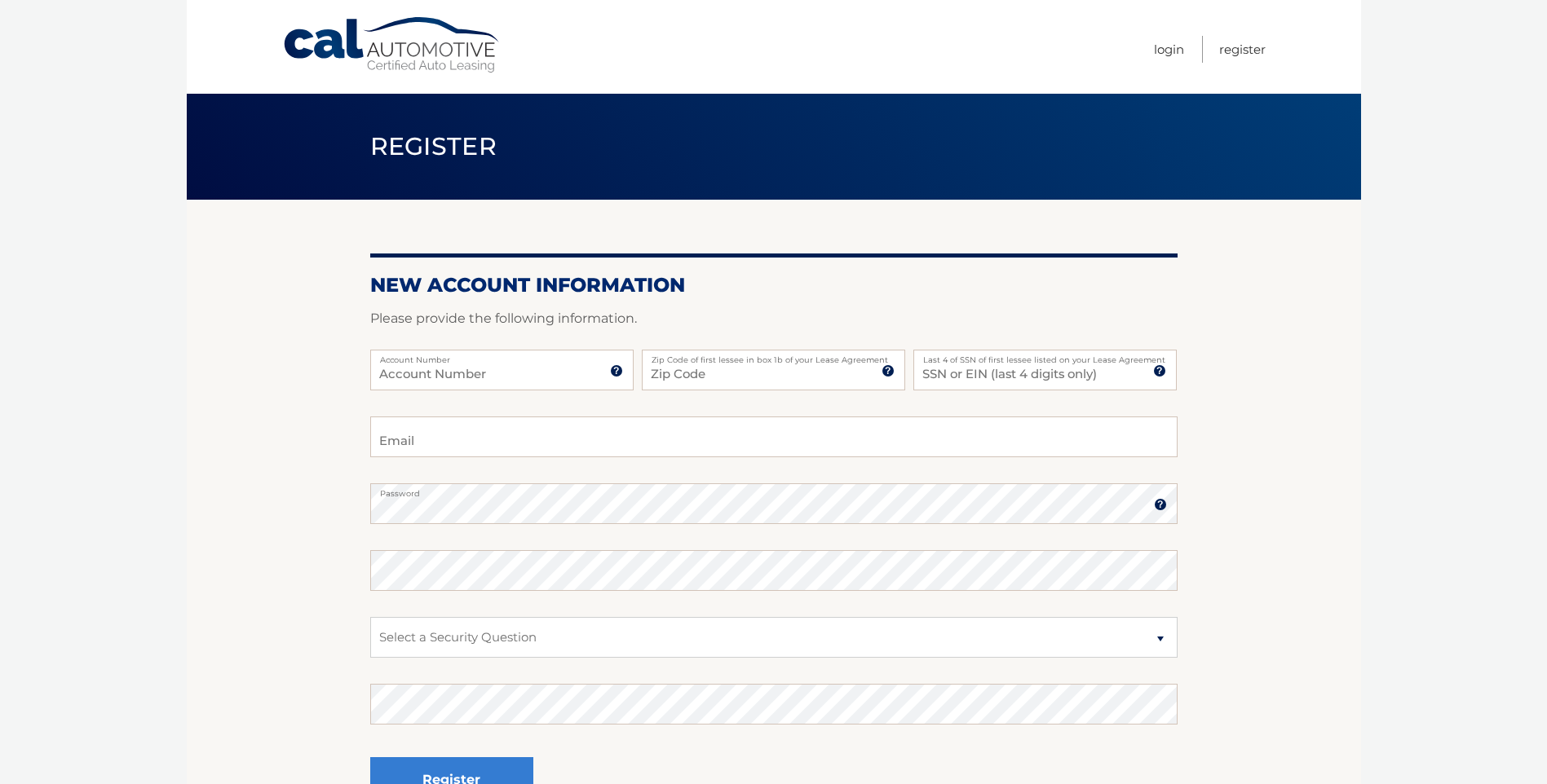
scroll to position [163, 0]
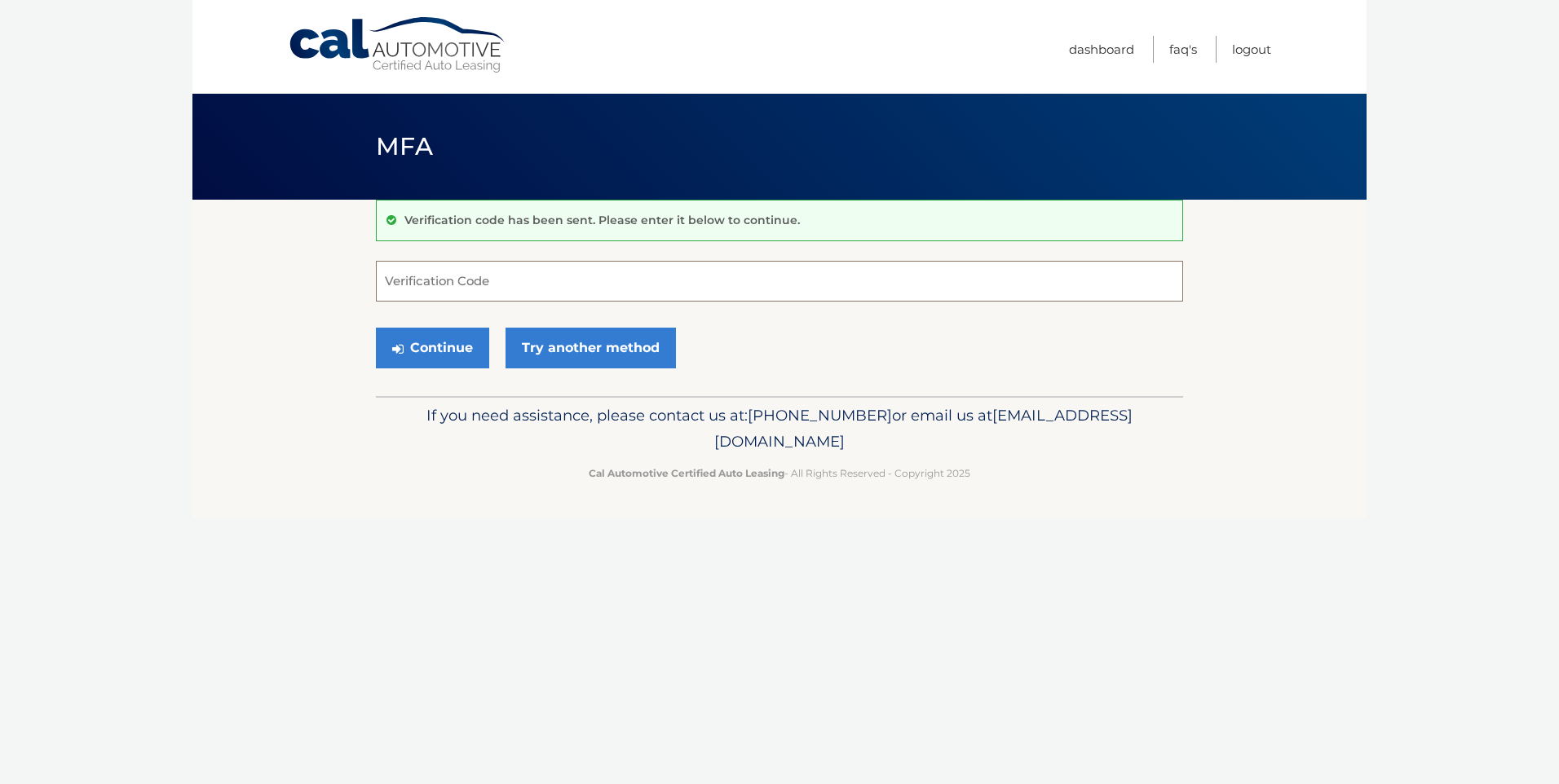
click at [495, 279] on input "Verification Code" at bounding box center [779, 281] width 807 height 41
click at [1243, 50] on link "Logout" at bounding box center [1251, 49] width 39 height 27
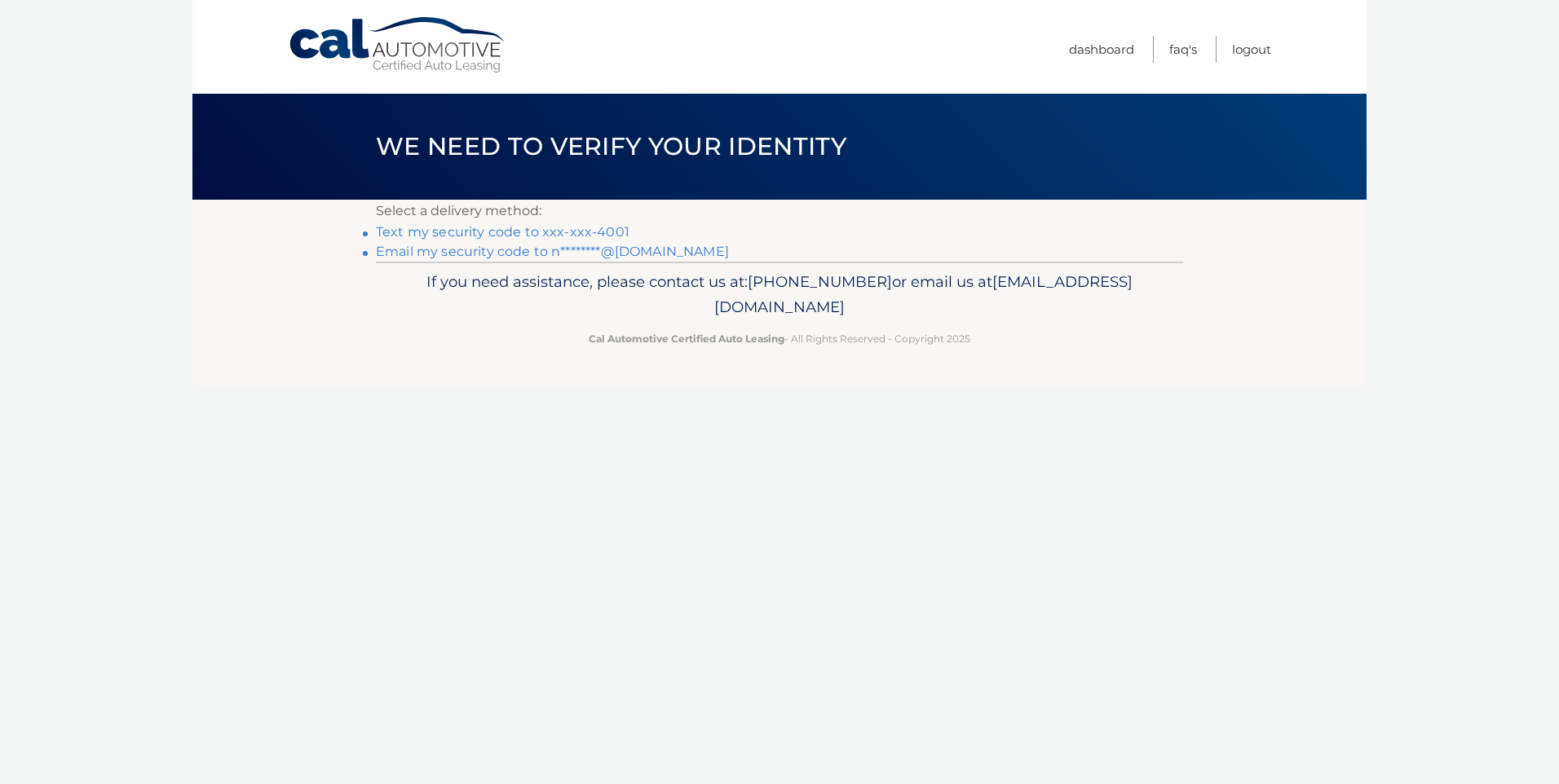
click at [549, 234] on link "Text my security code to xxx-xxx-4001" at bounding box center [502, 232] width 253 height 16
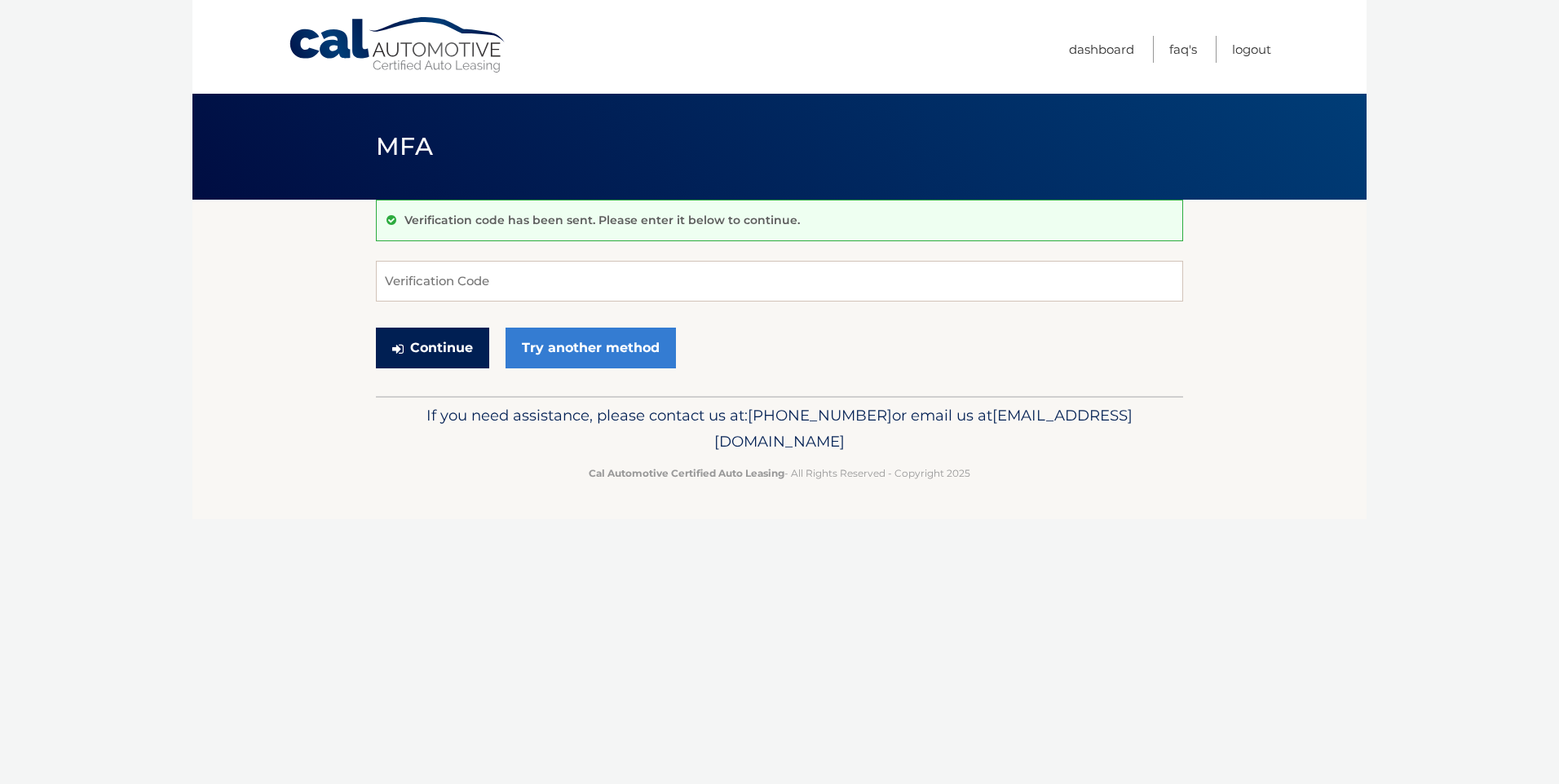
click at [455, 354] on button "Continue" at bounding box center [432, 348] width 114 height 41
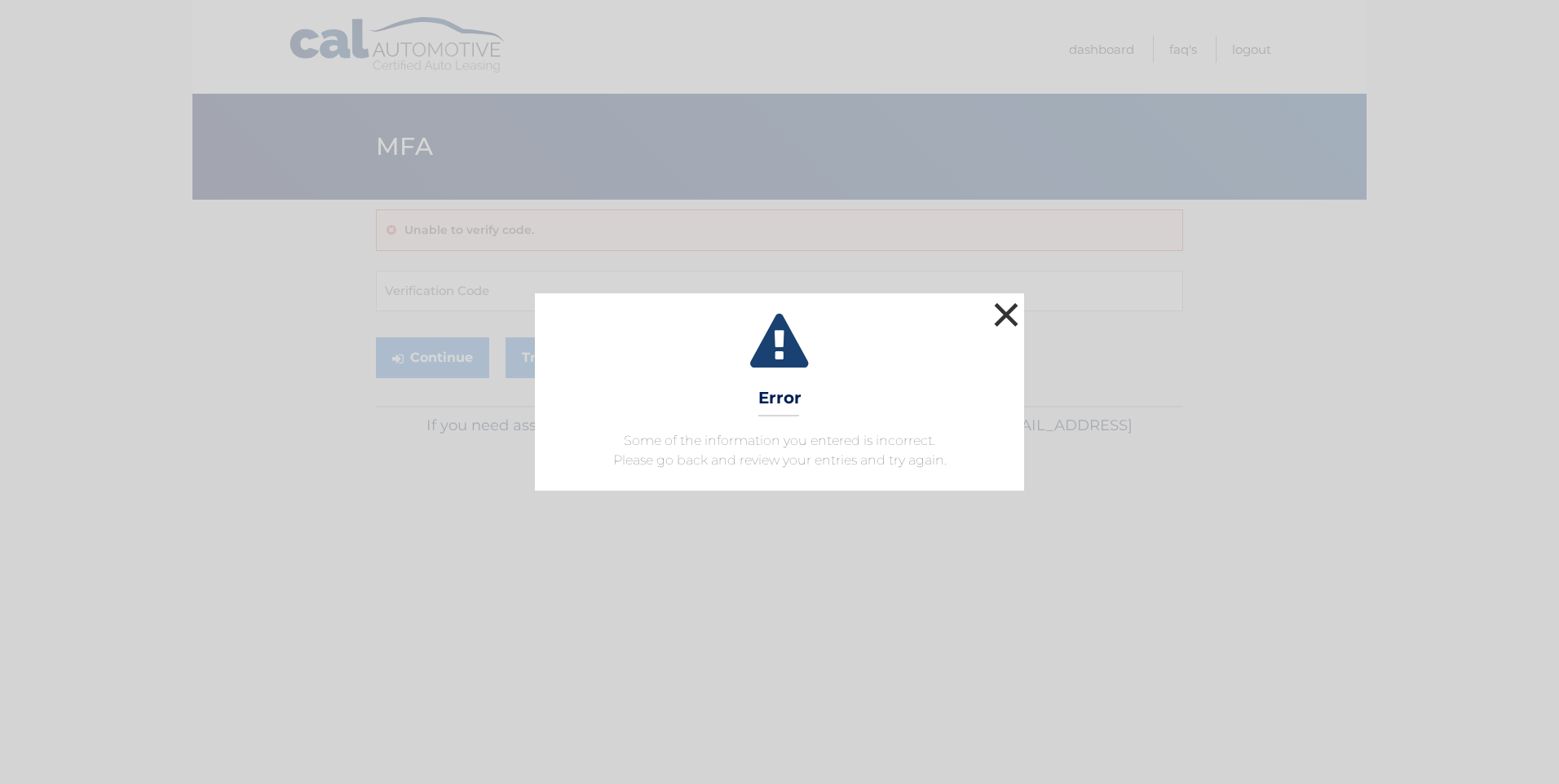
click at [1009, 311] on button "×" at bounding box center [1006, 315] width 33 height 33
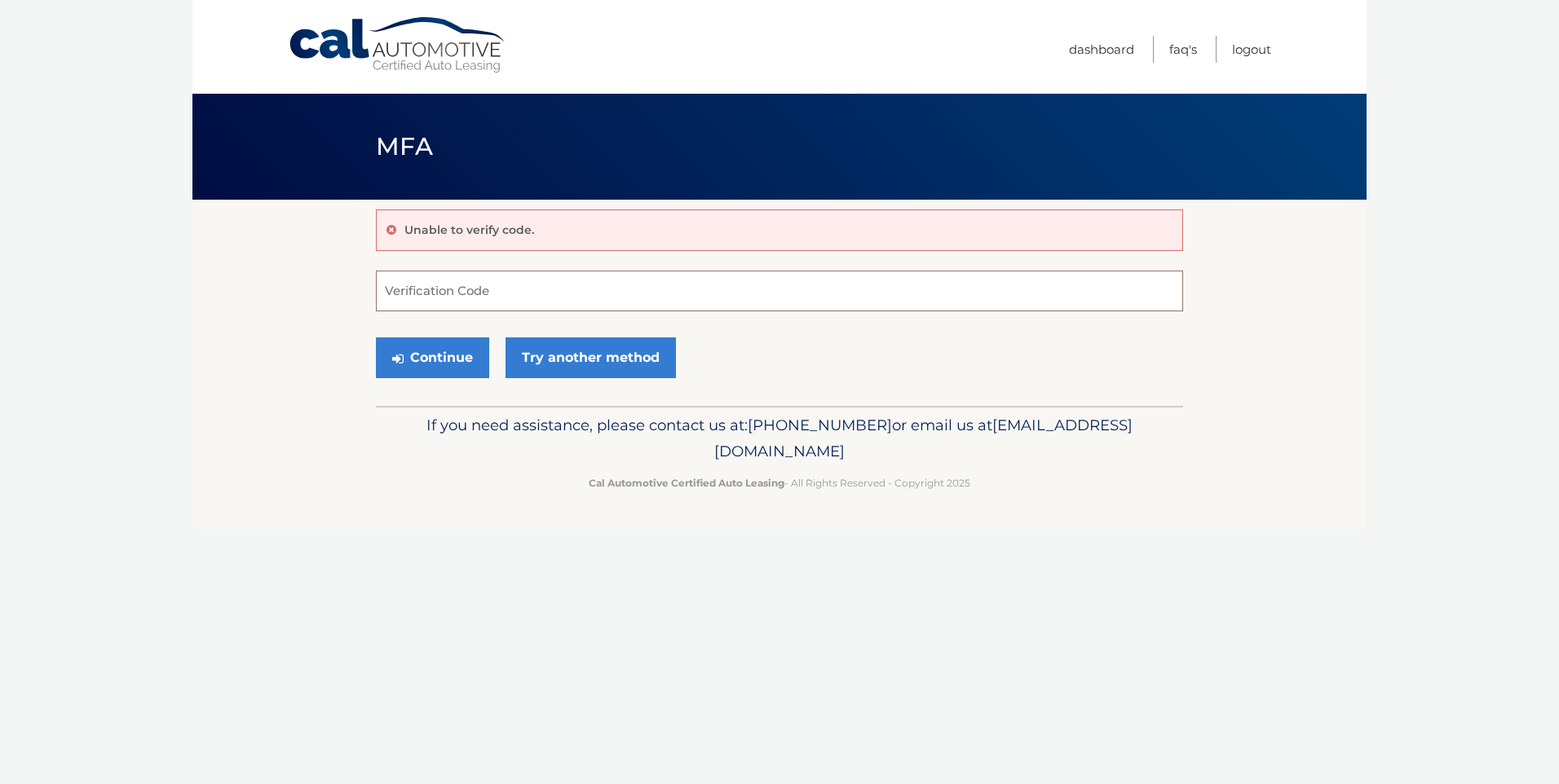
click at [510, 292] on input "Verification Code" at bounding box center [779, 291] width 807 height 41
type input "8"
type input "815457"
click at [451, 366] on button "Continue" at bounding box center [432, 357] width 114 height 41
click at [442, 355] on button "Continue" at bounding box center [432, 357] width 114 height 41
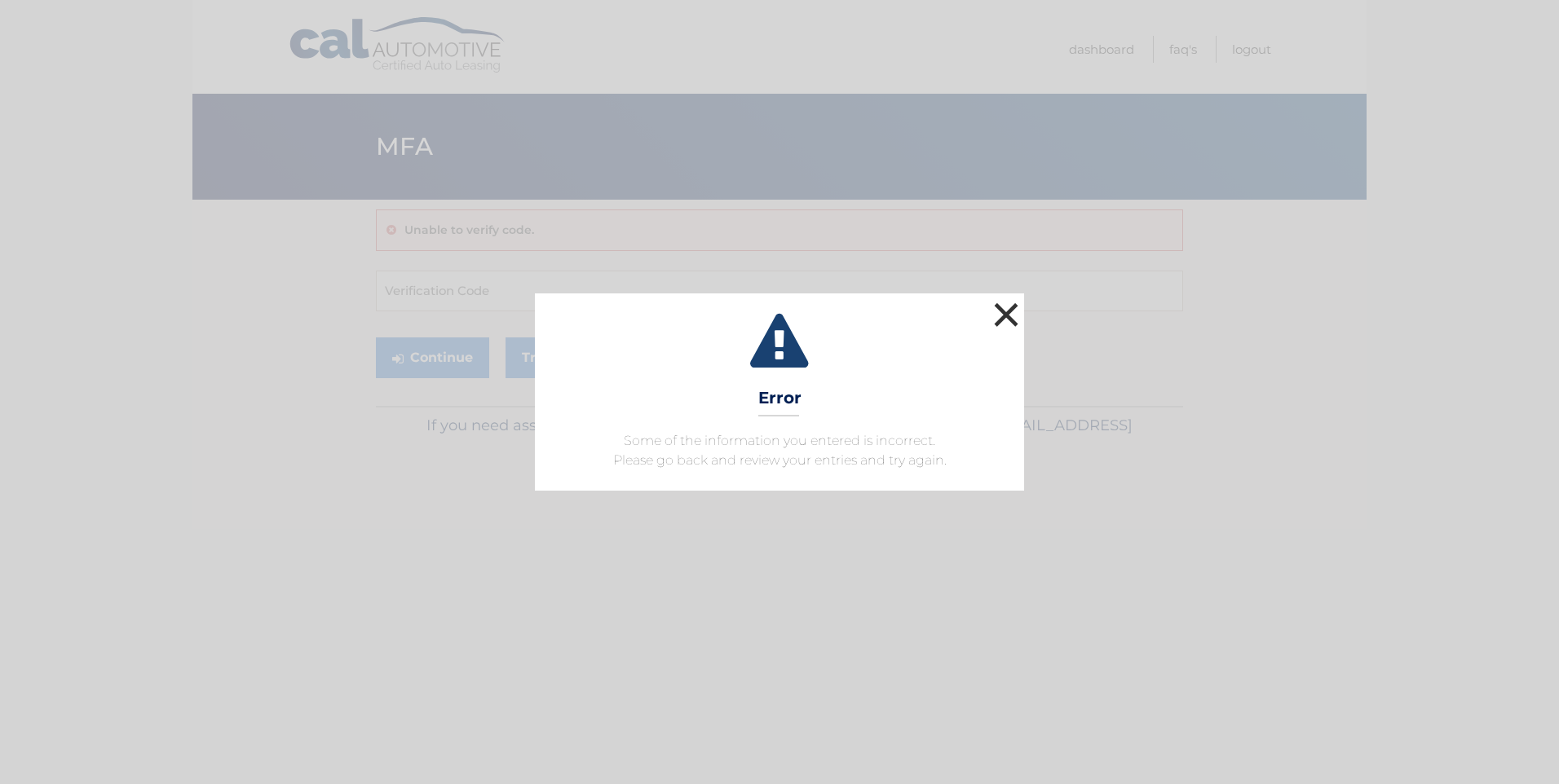
click at [1001, 317] on button "×" at bounding box center [1006, 315] width 33 height 33
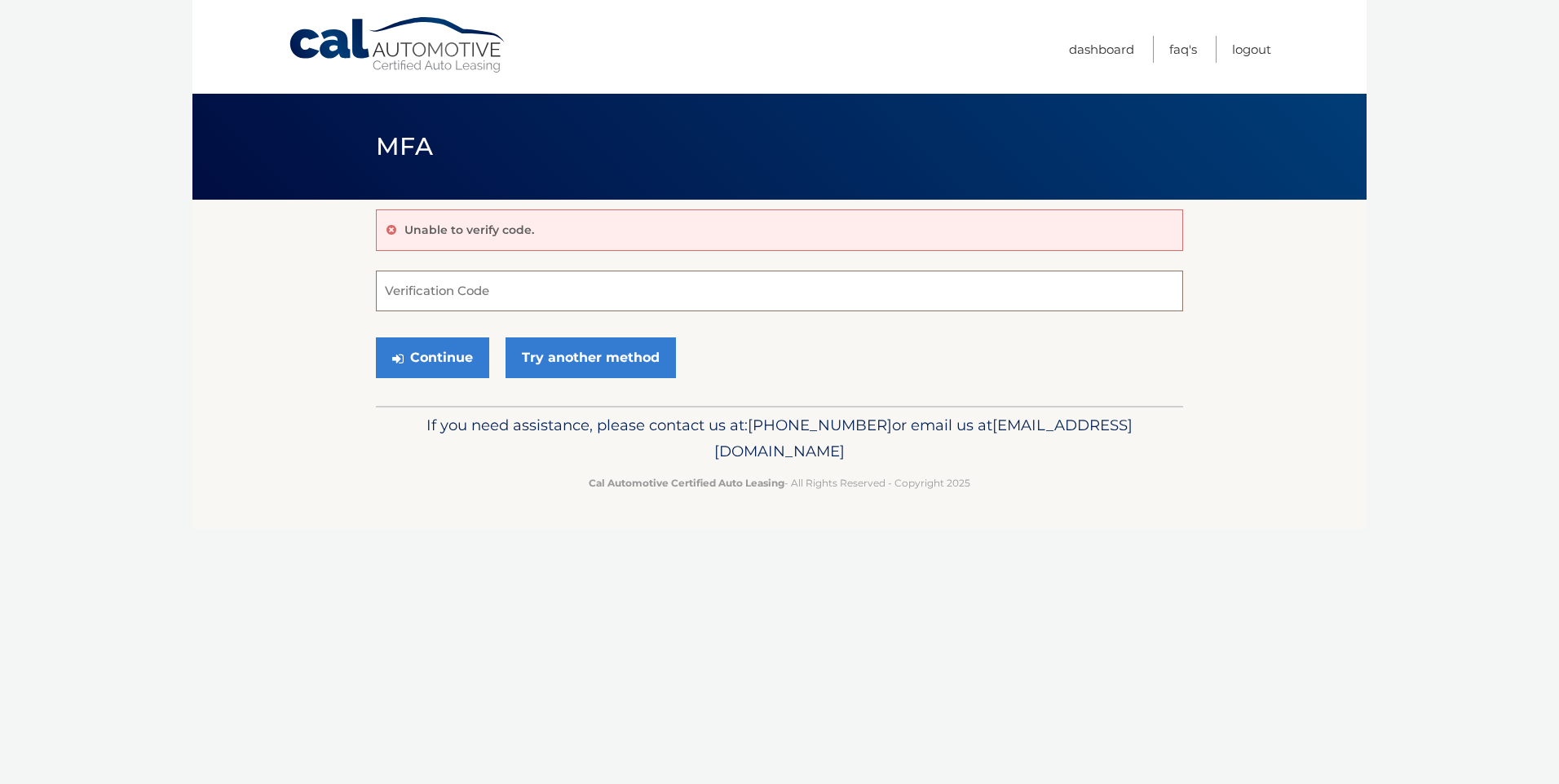
click at [441, 297] on input "Verification Code" at bounding box center [779, 291] width 807 height 41
type input "805975"
click at [433, 360] on button "Continue" at bounding box center [432, 357] width 114 height 41
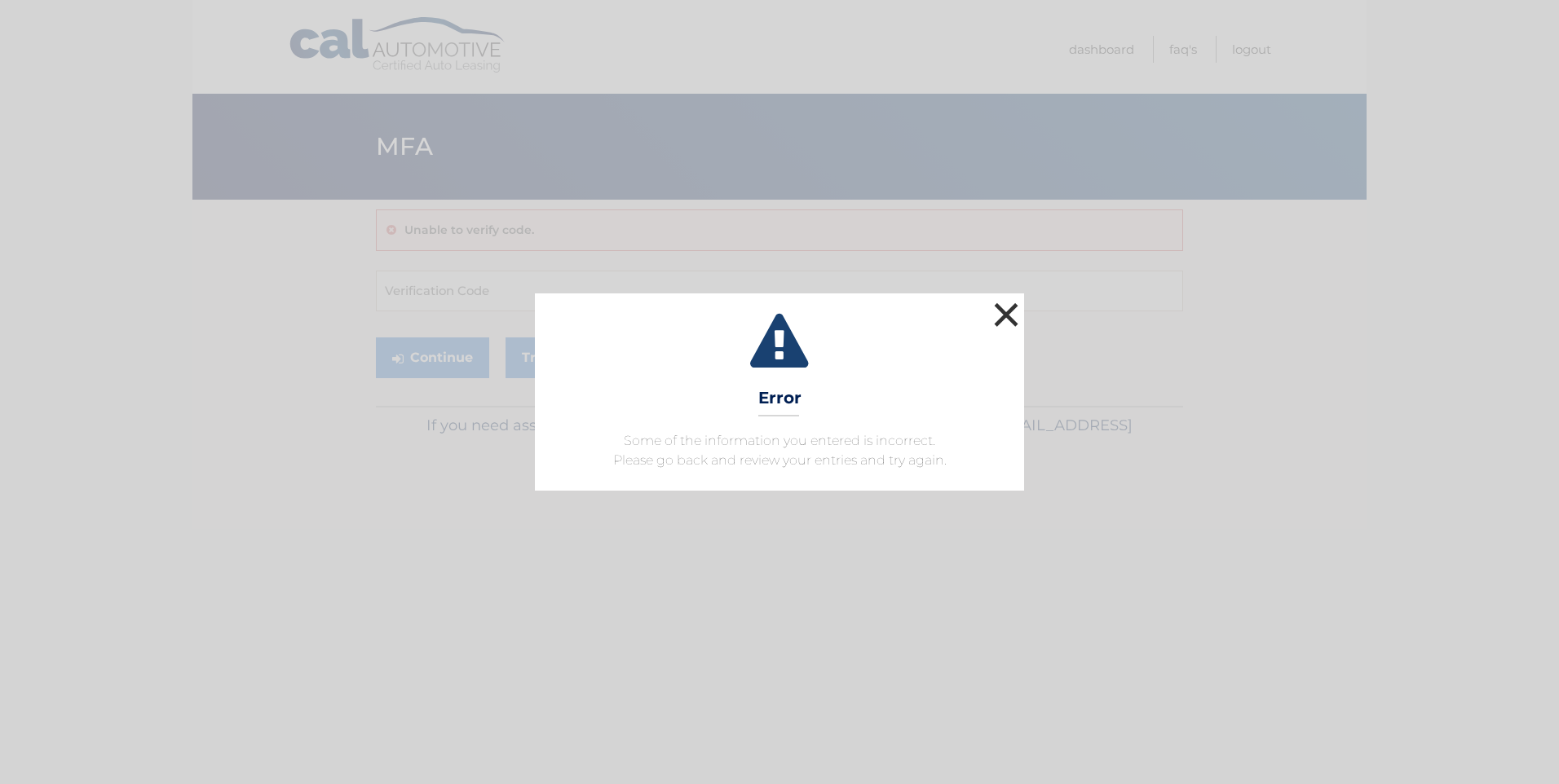
click at [1002, 315] on button "×" at bounding box center [1006, 315] width 33 height 33
click at [1001, 307] on button "×" at bounding box center [1006, 315] width 33 height 33
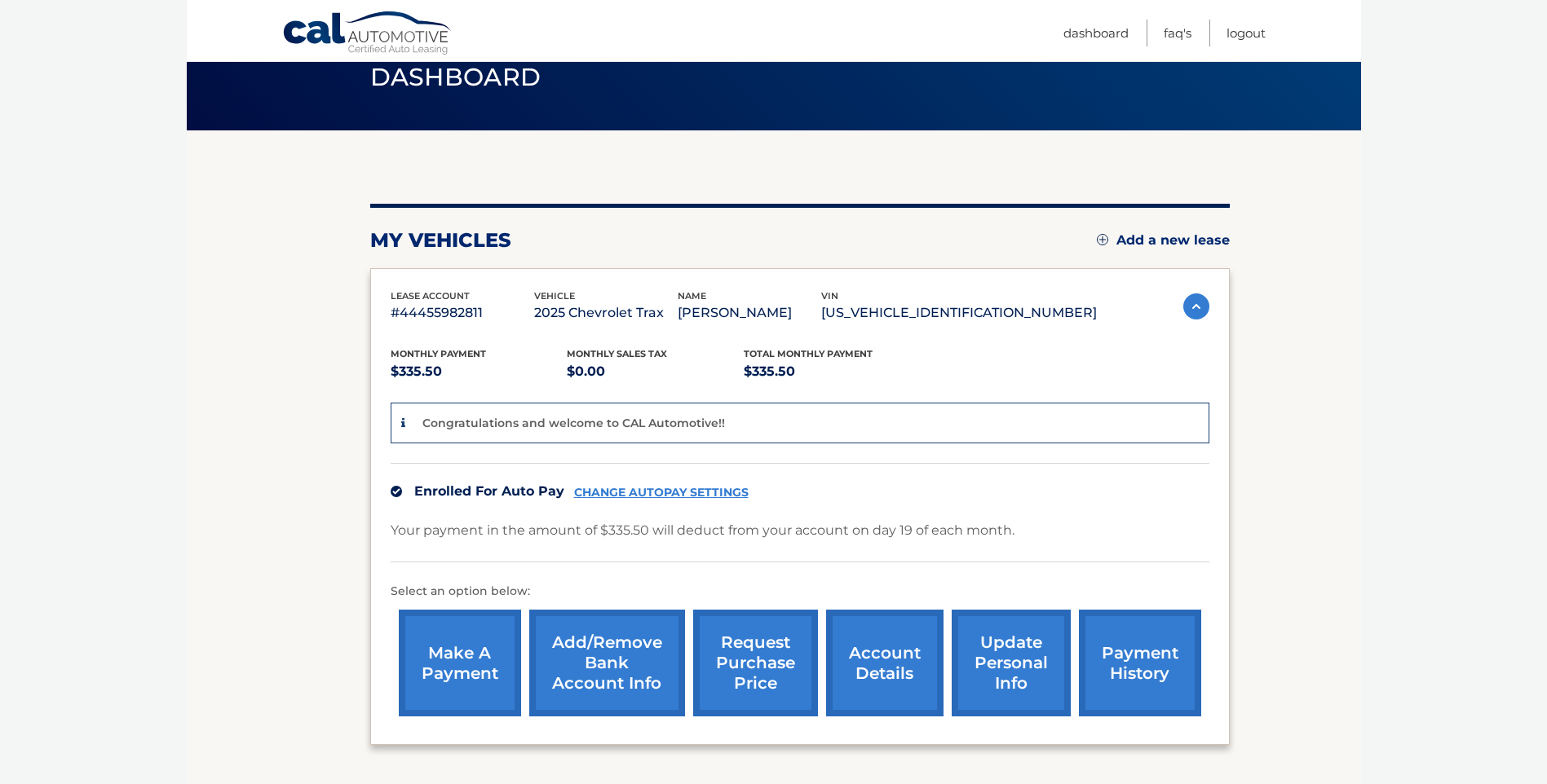
scroll to position [163, 0]
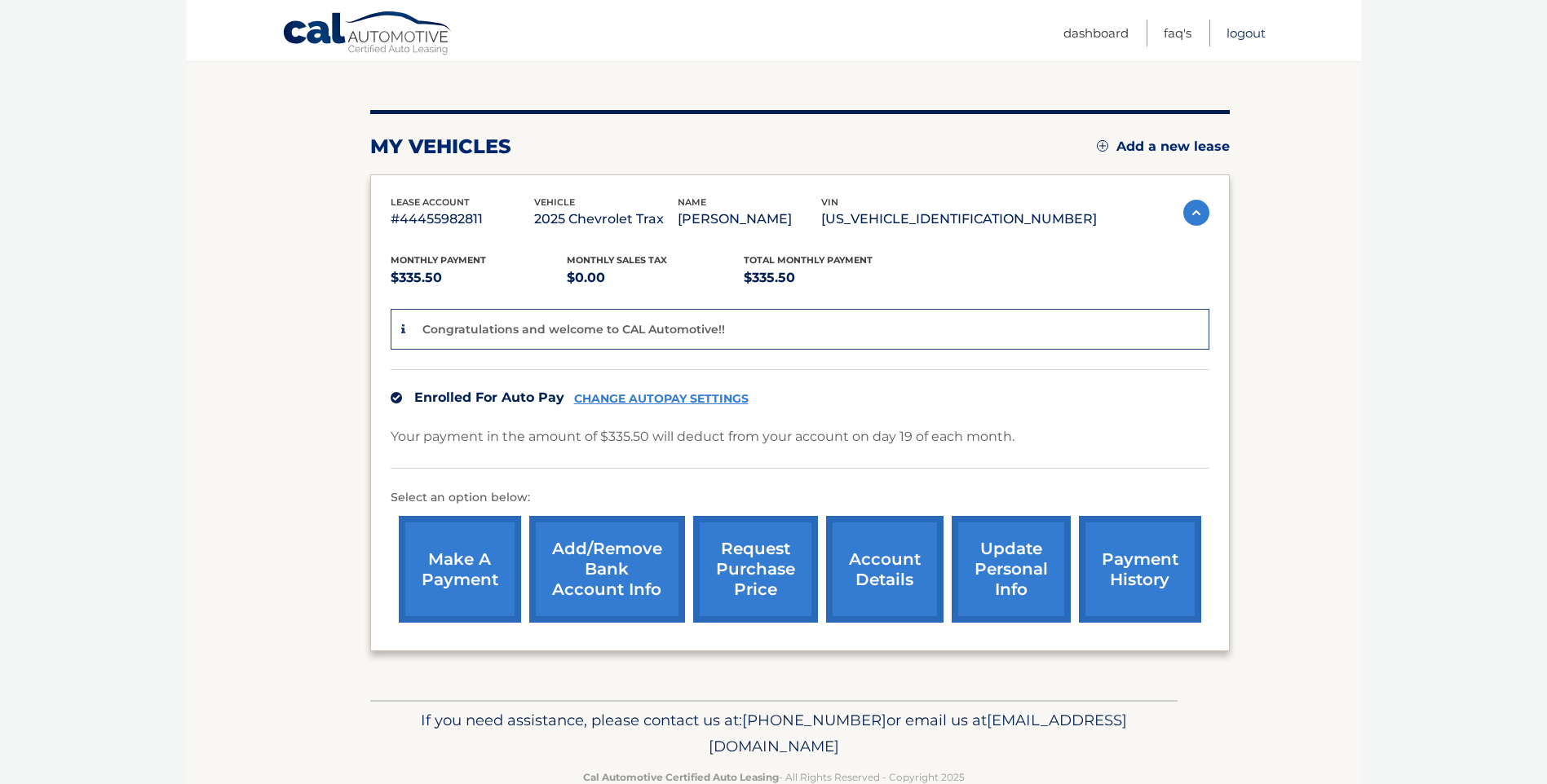
click at [1260, 32] on link "Logout" at bounding box center [1246, 33] width 39 height 27
